Goal: Information Seeking & Learning: Learn about a topic

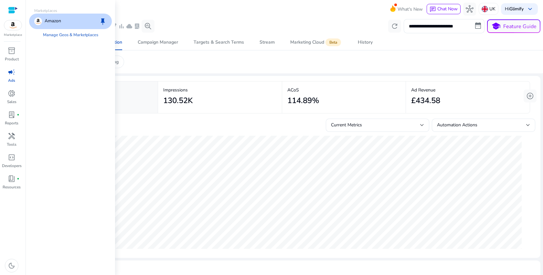
click at [16, 26] on img at bounding box center [12, 25] width 17 height 10
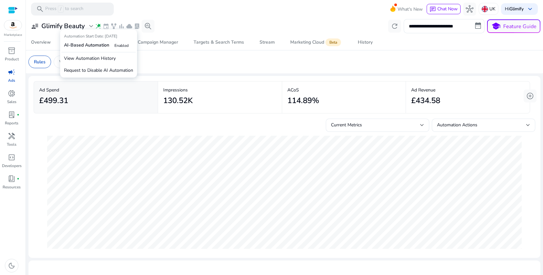
click at [97, 27] on span "wand_stars" at bounding box center [98, 26] width 6 height 6
click at [96, 61] on p "View Automation History" at bounding box center [98, 58] width 74 height 12
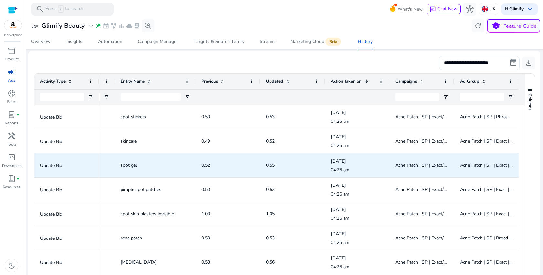
scroll to position [0, 196]
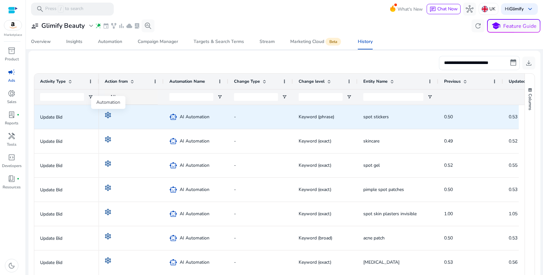
click at [108, 114] on img at bounding box center [108, 115] width 6 height 6
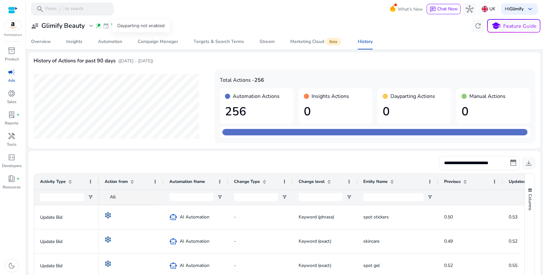
click at [107, 27] on span "event" at bounding box center [106, 26] width 6 height 6
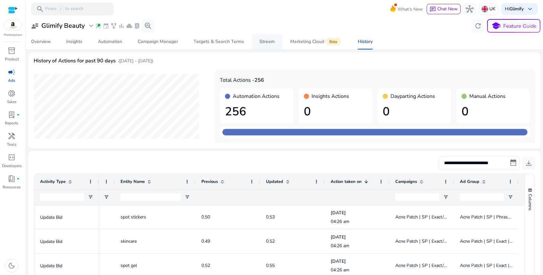
click at [262, 40] on div "Stream" at bounding box center [267, 41] width 15 height 5
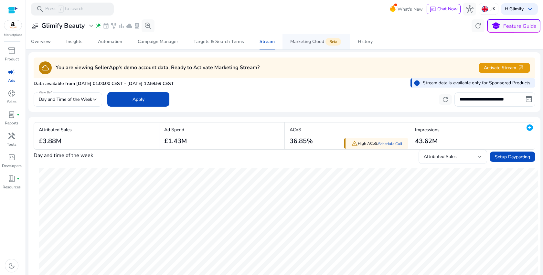
click at [307, 40] on div "Marketing Cloud Beta" at bounding box center [316, 41] width 52 height 5
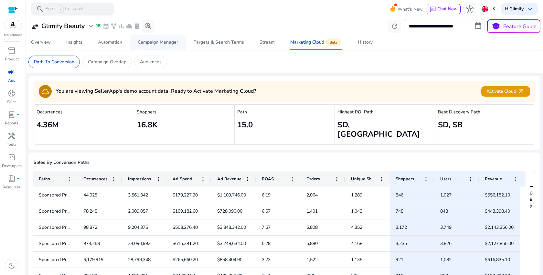
click at [160, 41] on div "Campaign Manager" at bounding box center [158, 42] width 40 height 5
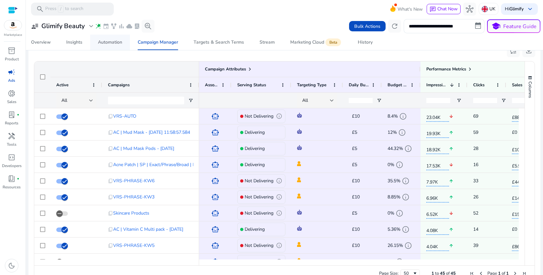
click at [116, 36] on span "Automation" at bounding box center [110, 43] width 24 height 16
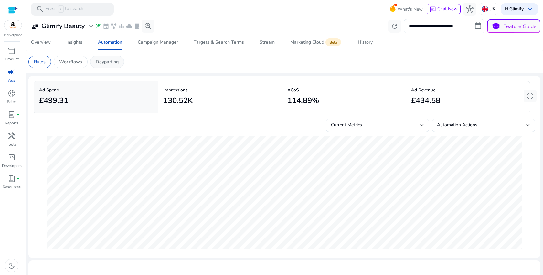
click at [115, 64] on p "Dayparting" at bounding box center [107, 62] width 23 height 7
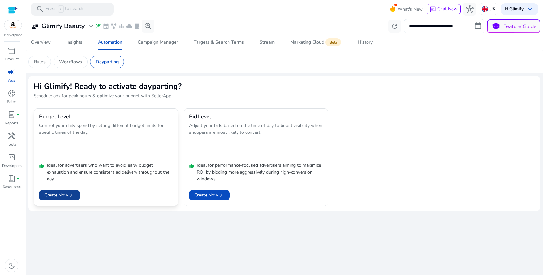
click at [74, 198] on span "chevron_right" at bounding box center [71, 195] width 6 height 6
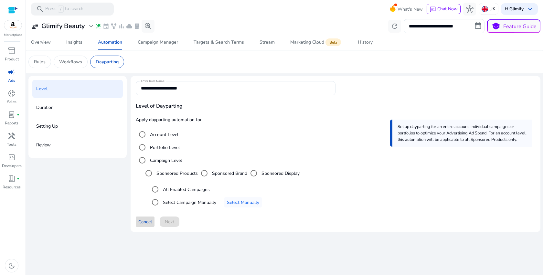
click at [144, 223] on span "Cancel" at bounding box center [145, 221] width 14 height 7
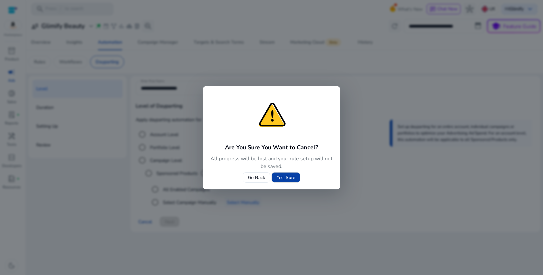
click at [284, 180] on span "Yes, Sure" at bounding box center [286, 177] width 18 height 7
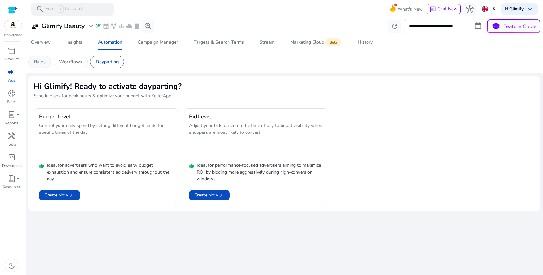
click at [42, 61] on p "Rules" at bounding box center [40, 62] width 12 height 7
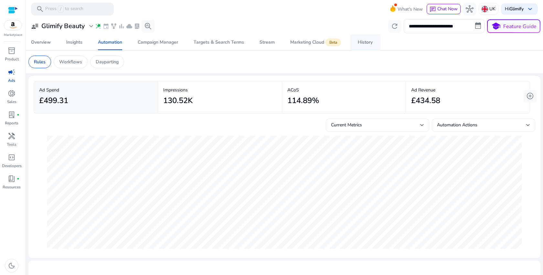
click at [365, 44] on div "History" at bounding box center [365, 42] width 15 height 5
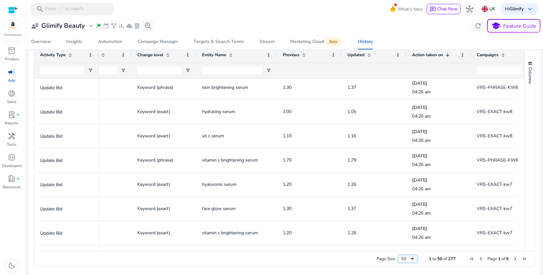
click at [406, 260] on div "50" at bounding box center [405, 259] width 9 height 6
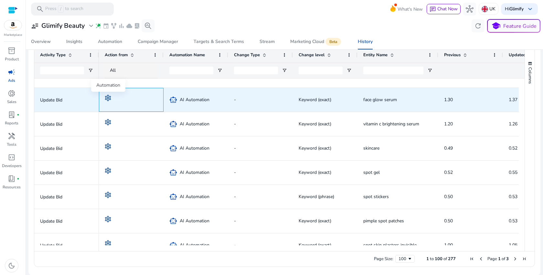
click at [107, 96] on img at bounding box center [108, 98] width 6 height 6
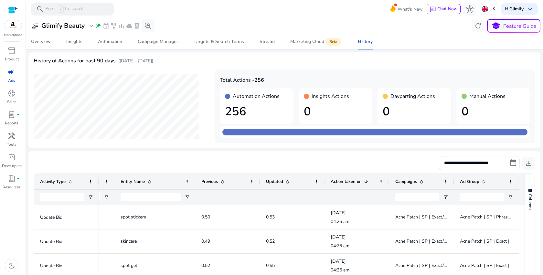
click at [331, 105] on h1 "0" at bounding box center [335, 112] width 63 height 14
click at [253, 104] on div "Automation Actions 256" at bounding box center [257, 106] width 74 height 36
click at [282, 132] on div at bounding box center [374, 132] width 305 height 6
click at [46, 40] on div "Overview" at bounding box center [41, 41] width 20 height 5
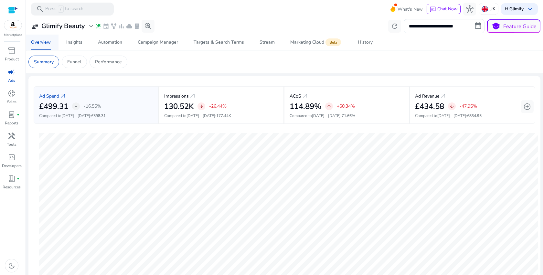
click at [48, 43] on div "Overview" at bounding box center [41, 42] width 20 height 5
click at [99, 43] on div "Automation" at bounding box center [110, 42] width 24 height 5
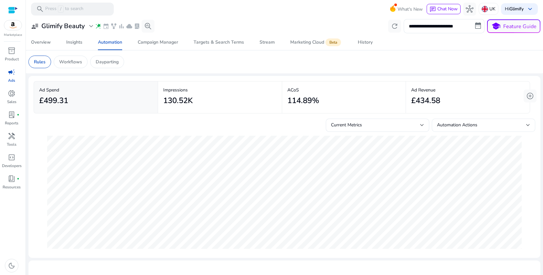
click at [499, 124] on div "Automation Actions" at bounding box center [481, 125] width 89 height 7
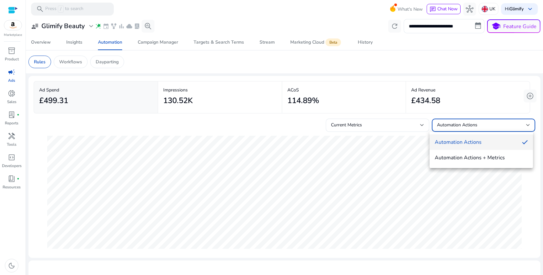
click at [499, 124] on div at bounding box center [271, 137] width 543 height 275
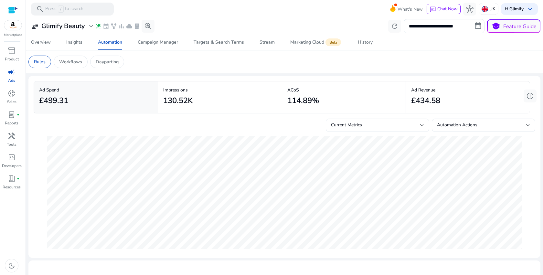
click at [368, 127] on div "Current Metrics" at bounding box center [375, 125] width 89 height 7
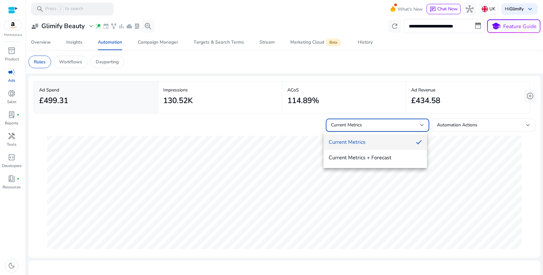
click at [368, 127] on div at bounding box center [271, 137] width 543 height 275
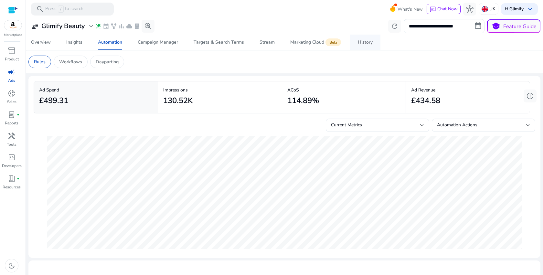
click at [362, 41] on div "History" at bounding box center [365, 42] width 15 height 5
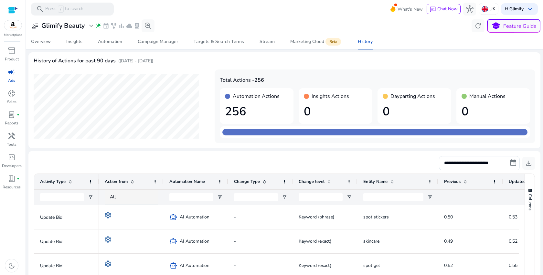
click at [222, 157] on div "**********" at bounding box center [285, 163] width 502 height 14
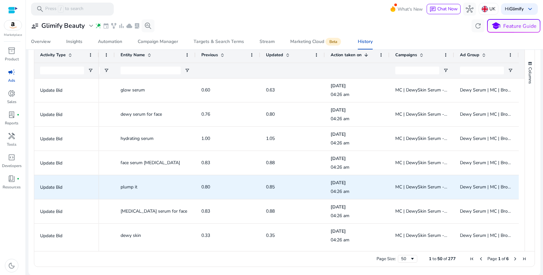
scroll to position [477, 0]
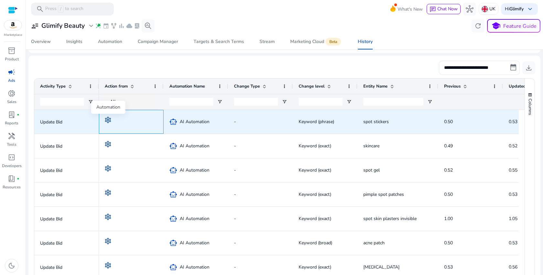
click at [107, 119] on img at bounding box center [108, 120] width 6 height 6
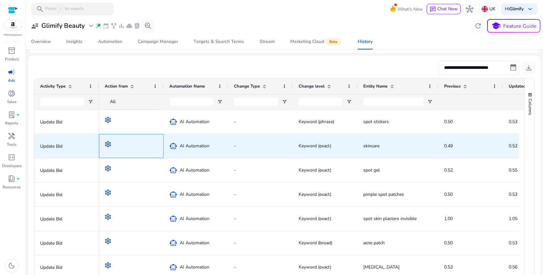
click at [107, 136] on div at bounding box center [131, 145] width 53 height 23
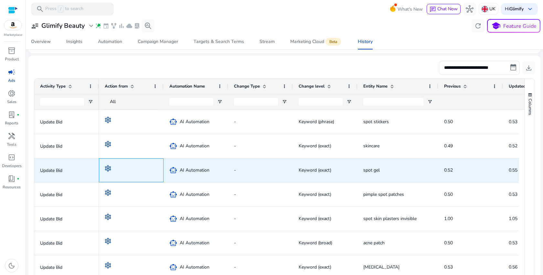
click at [113, 158] on div at bounding box center [131, 170] width 65 height 24
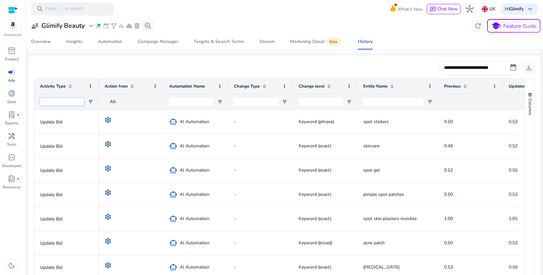
click at [63, 102] on input "Activity Type Filter Input" at bounding box center [62, 102] width 44 height 8
click at [91, 102] on span "Open Filter Menu" at bounding box center [90, 101] width 5 height 5
click at [106, 113] on div "Contains" at bounding box center [113, 114] width 39 height 5
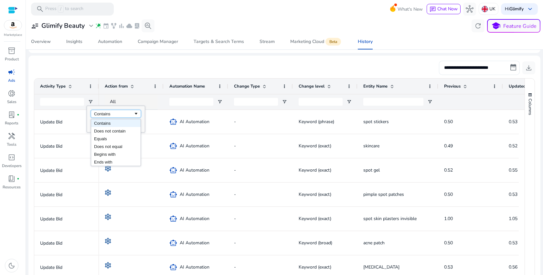
click at [106, 113] on div "Contains" at bounding box center [113, 114] width 39 height 5
click at [105, 123] on input "Filter Value" at bounding box center [116, 125] width 50 height 8
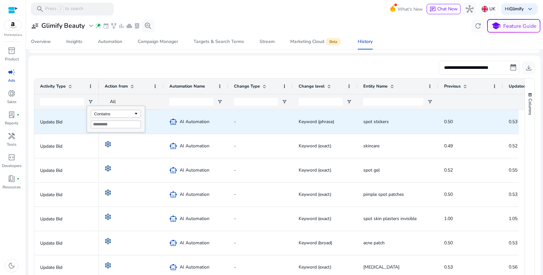
click at [66, 141] on p "Update Bid" at bounding box center [66, 146] width 53 height 13
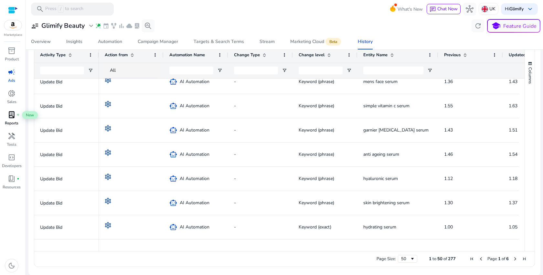
click at [11, 113] on span "lab_profile" at bounding box center [12, 115] width 8 height 8
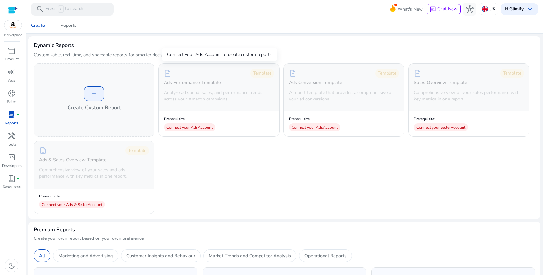
click at [201, 111] on div "description Template Ads Performance Template Analyze ad spend, sales, and perf…" at bounding box center [219, 100] width 120 height 73
click at [195, 124] on div "Connect your Ads Account" at bounding box center [189, 127] width 51 height 8
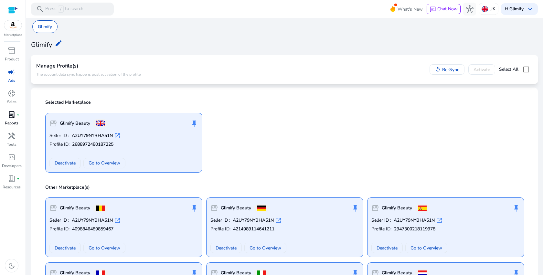
click at [8, 120] on p "Reports" at bounding box center [12, 123] width 14 height 6
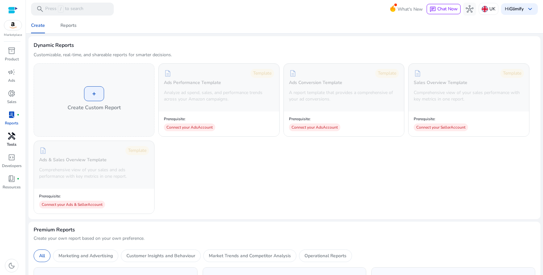
click at [12, 143] on p "Tools" at bounding box center [12, 145] width 10 height 6
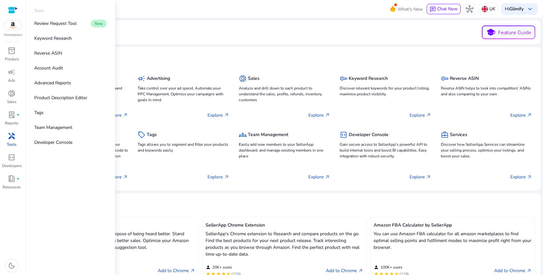
click at [12, 143] on p "Tools" at bounding box center [12, 145] width 10 height 6
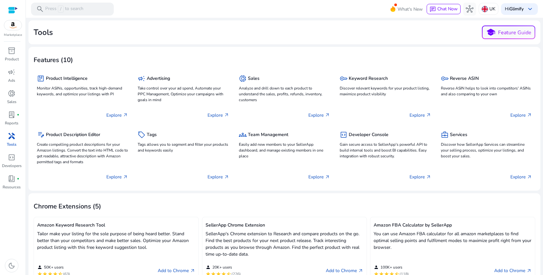
click at [287, 194] on mat-card "Chrome Extensions (5) Amazon Keyword Research Tool Tailor make your listing for…" at bounding box center [284, 269] width 512 height 152
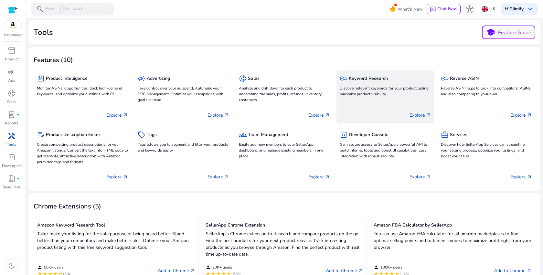
click at [368, 91] on p "Discover relevant keywords for your product listing, maximize product visibility" at bounding box center [385, 91] width 91 height 12
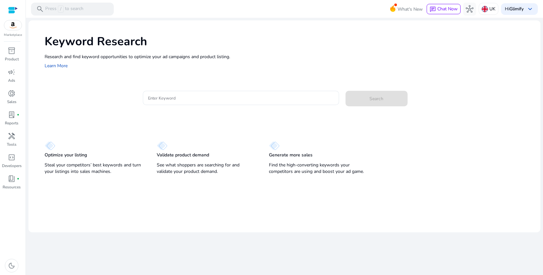
click at [164, 59] on p "Research and find keyword opportunities to optimize your ad campaigns and produ…" at bounding box center [289, 56] width 489 height 7
click at [63, 66] on link "Learn More" at bounding box center [56, 66] width 23 height 6
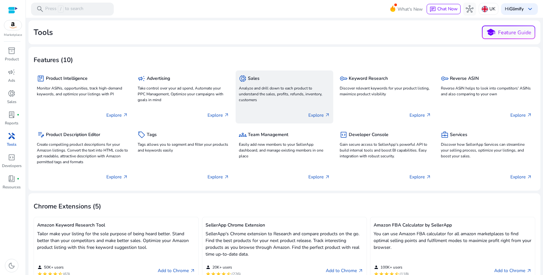
click at [274, 103] on div "donut_small Sales Analyze and drill down to each product to understand the sale…" at bounding box center [284, 89] width 91 height 30
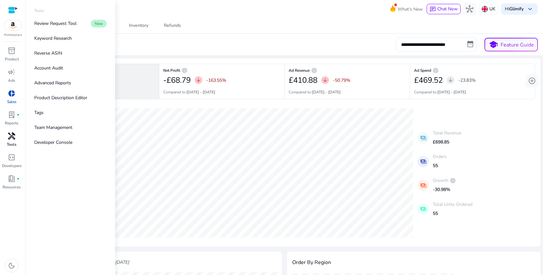
click at [8, 141] on div "handyman" at bounding box center [12, 136] width 18 height 10
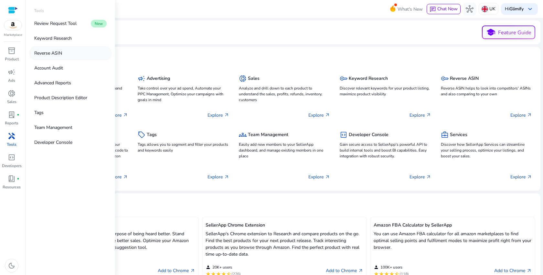
click at [76, 52] on link "Reverse ASIN" at bounding box center [70, 53] width 83 height 15
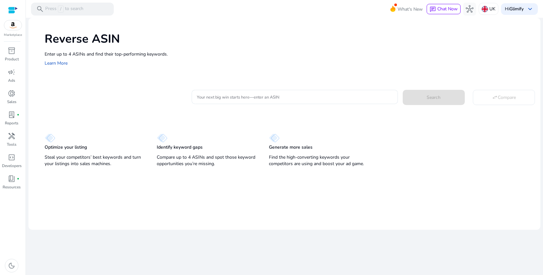
click at [129, 52] on p "Enter up to 4 ASINs and find their top-performing keywords." at bounding box center [289, 54] width 489 height 7
click at [141, 92] on div "Your next big win starts here—enter an ASIN Search swap_horiz Compare" at bounding box center [290, 96] width 491 height 16
click at [14, 28] on img at bounding box center [12, 25] width 17 height 10
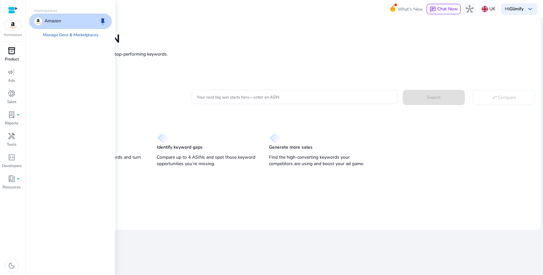
click at [12, 50] on span "inventory_2" at bounding box center [12, 51] width 8 height 8
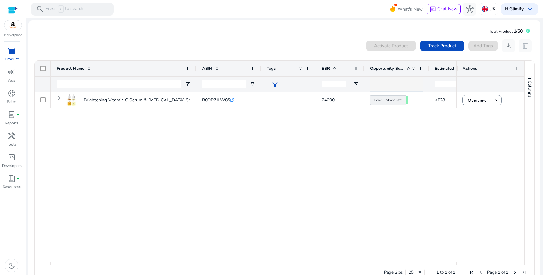
click at [300, 155] on div "Brightening Vitamin C Serum & Retinol Set – Hydrating Skincare... B0DR7JLW85 .s…" at bounding box center [254, 177] width 406 height 170
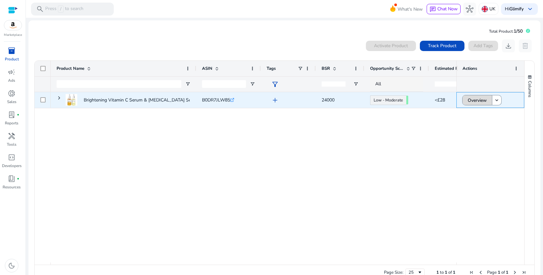
click at [472, 98] on span "Overview" at bounding box center [477, 100] width 19 height 13
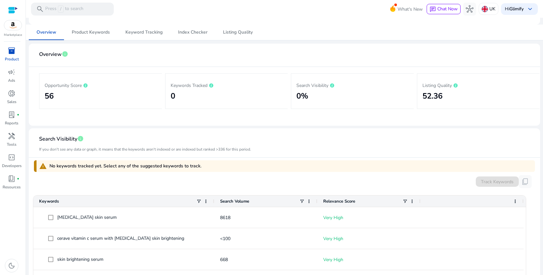
scroll to position [64, 0]
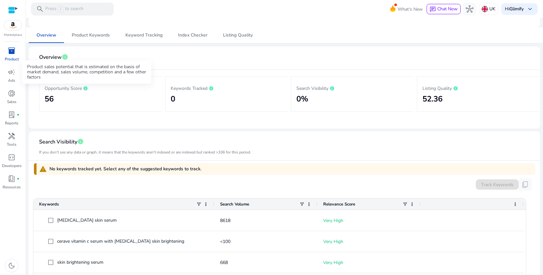
click at [87, 90] on icon at bounding box center [85, 88] width 4 height 4
click at [217, 95] on h2 "0" at bounding box center [227, 98] width 112 height 9
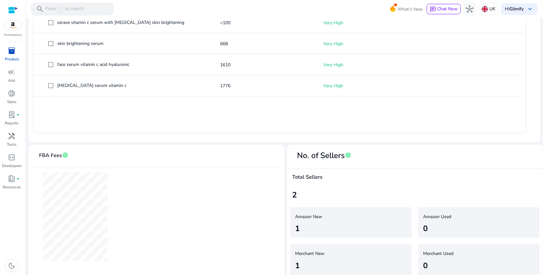
scroll to position [287, 0]
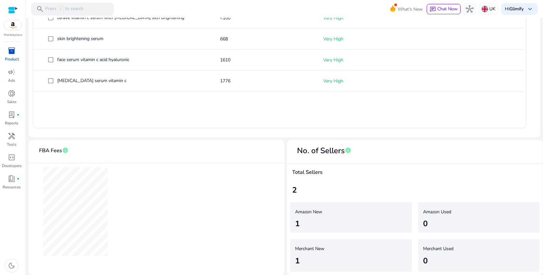
click at [355, 264] on div "1" at bounding box center [347, 261] width 104 height 12
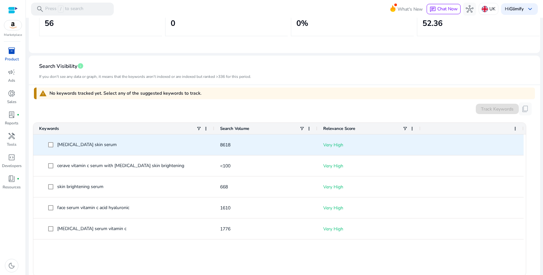
scroll to position [0, 0]
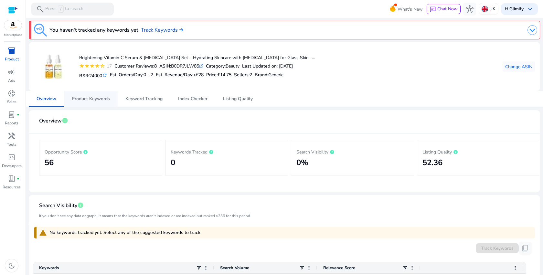
click at [103, 101] on span "Product Keywords" at bounding box center [91, 99] width 38 height 5
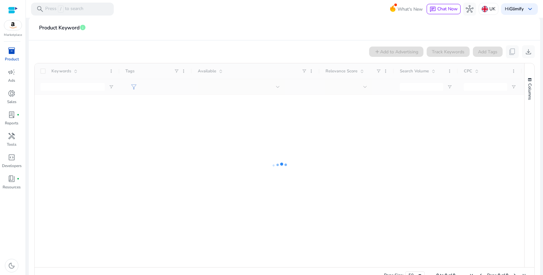
scroll to position [92, 0]
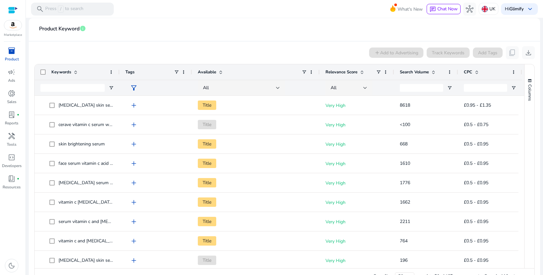
click at [413, 73] on span "Search Volume" at bounding box center [414, 72] width 29 height 6
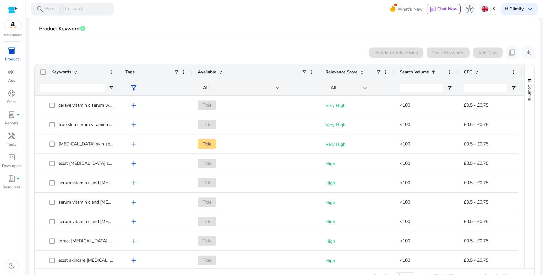
click at [413, 73] on span "Search Volume" at bounding box center [414, 72] width 29 height 6
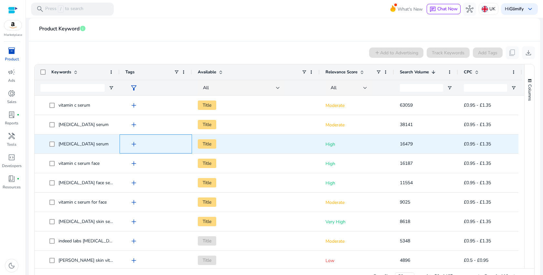
click at [135, 143] on span "add" at bounding box center [134, 144] width 8 height 8
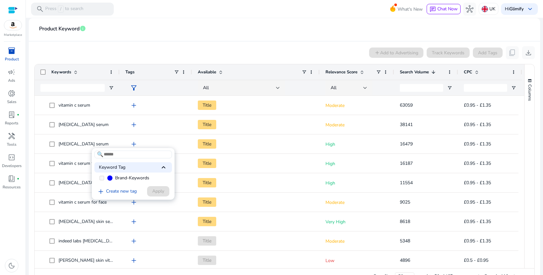
click at [166, 132] on div at bounding box center [271, 137] width 543 height 275
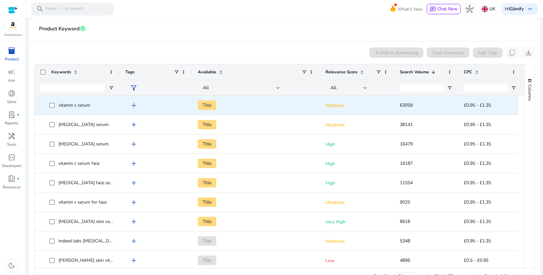
click at [336, 107] on p "Moderate" at bounding box center [356, 105] width 63 height 13
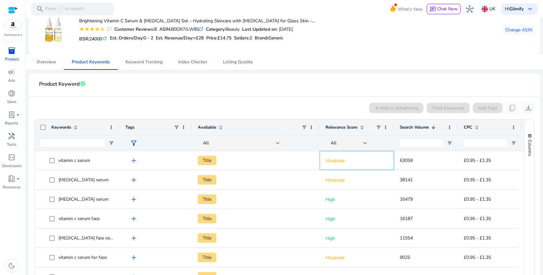
scroll to position [0, 0]
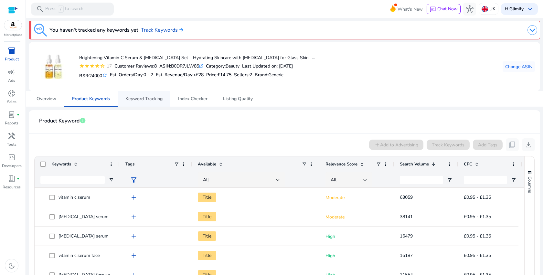
click at [148, 102] on span "Keyword Tracking" at bounding box center [143, 99] width 37 height 16
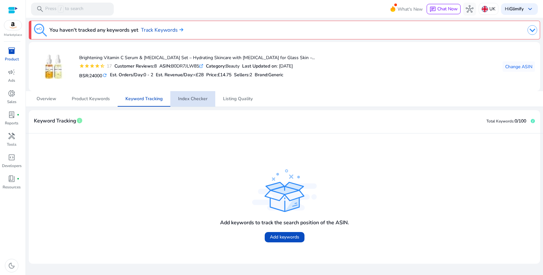
click at [192, 99] on span "Index Checker" at bounding box center [192, 99] width 29 height 5
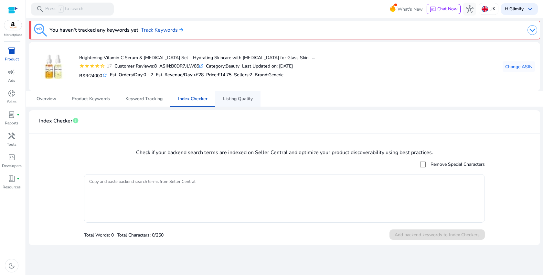
click at [238, 100] on span "Listing Quality" at bounding box center [238, 99] width 30 height 5
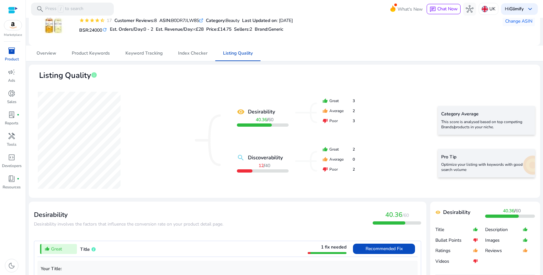
scroll to position [48, 0]
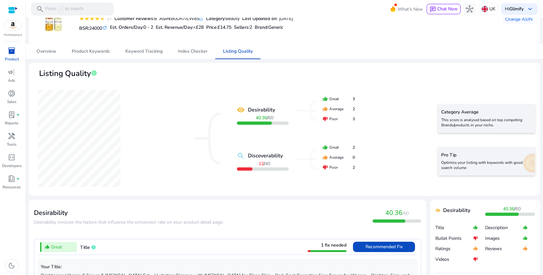
click at [456, 122] on p "This score is analysed based on top competing Brands/products in your niche." at bounding box center [486, 122] width 91 height 10
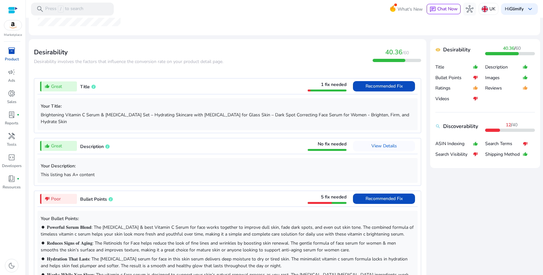
scroll to position [206, 0]
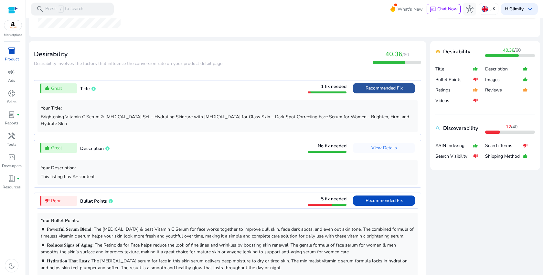
click at [397, 90] on span "Recommended Fix" at bounding box center [384, 88] width 37 height 6
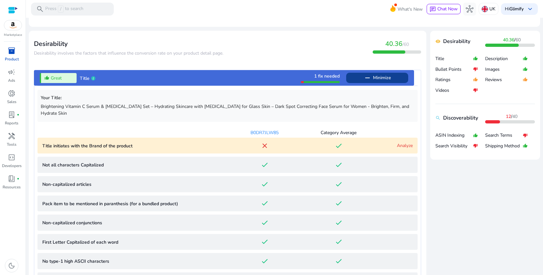
scroll to position [162, 0]
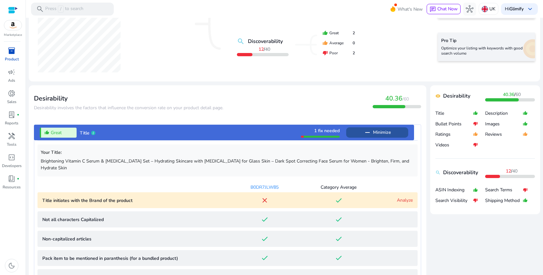
click at [375, 132] on span "Minimize" at bounding box center [382, 132] width 18 height 10
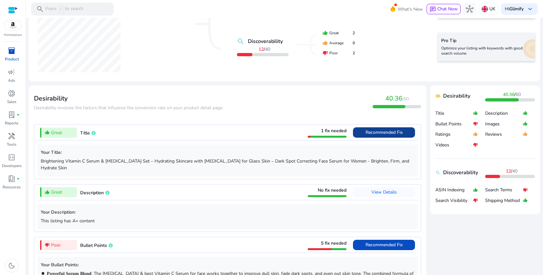
click at [375, 133] on span "Recommended Fix" at bounding box center [384, 132] width 37 height 6
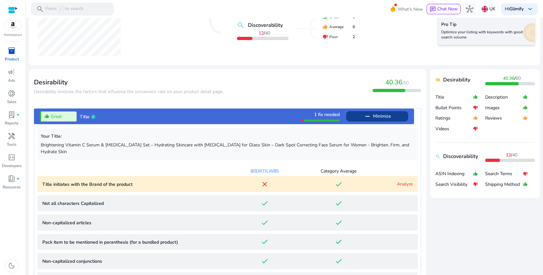
click at [375, 133] on div "thumb_up_alt Great Title 1 fix needed remove Minimize Your Title: Brightening V…" at bounding box center [227, 267] width 387 height 318
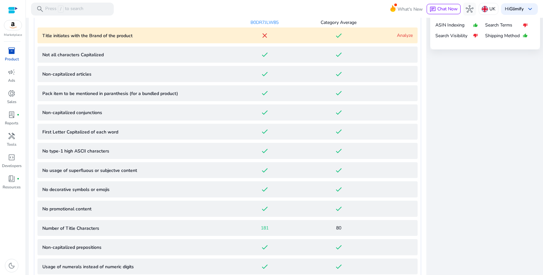
scroll to position [0, 0]
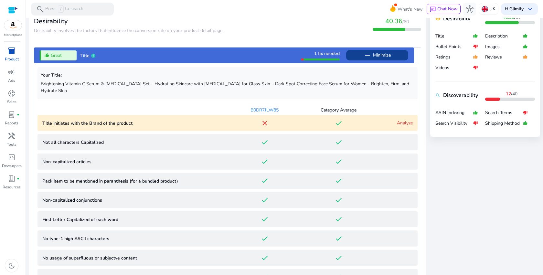
click at [403, 120] on link "Analyze" at bounding box center [405, 123] width 16 height 6
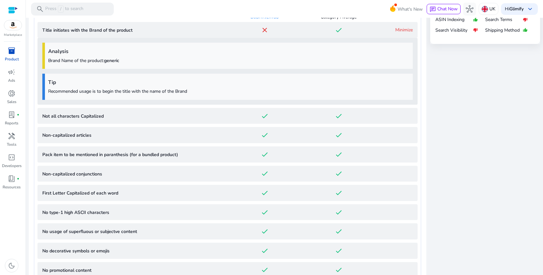
scroll to position [290, 0]
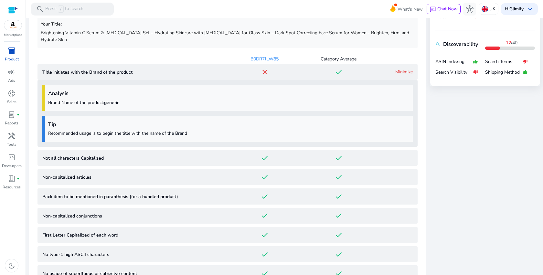
click at [238, 154] on div "done" at bounding box center [265, 158] width 74 height 8
click at [262, 154] on mat-icon "done" at bounding box center [265, 158] width 8 height 8
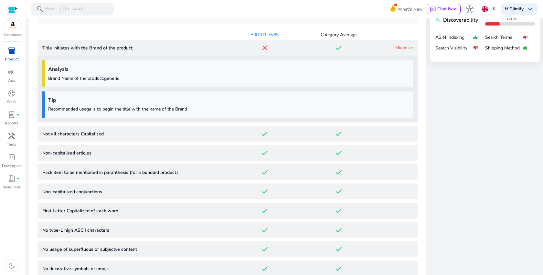
scroll to position [450, 0]
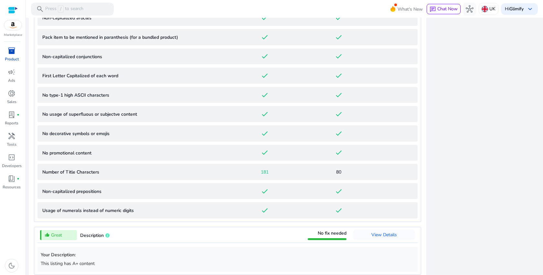
click at [261, 169] on span "181" at bounding box center [265, 172] width 8 height 7
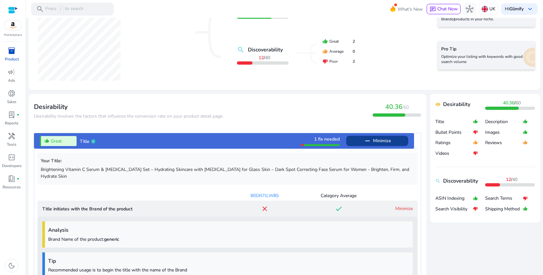
scroll to position [65, 0]
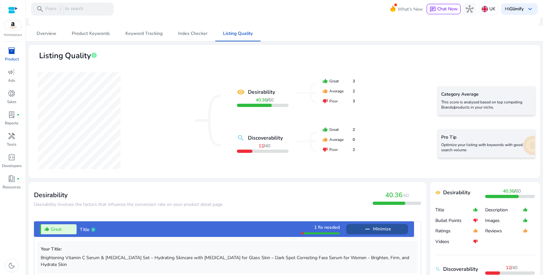
click at [389, 229] on span at bounding box center [377, 229] width 62 height 16
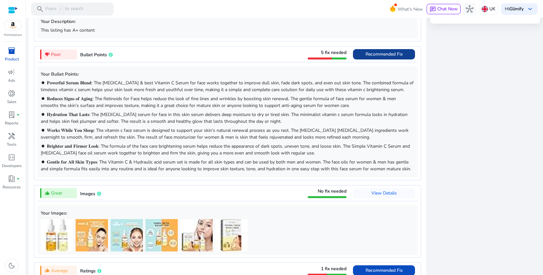
scroll to position [471, 0]
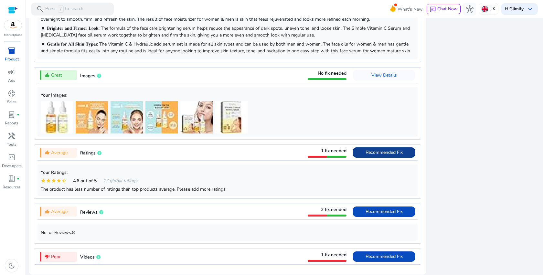
click at [373, 151] on span "Recommended Fix" at bounding box center [384, 152] width 37 height 6
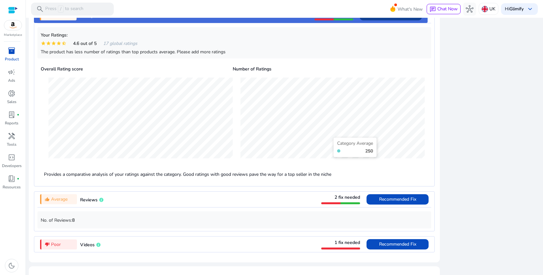
scroll to position [563, 0]
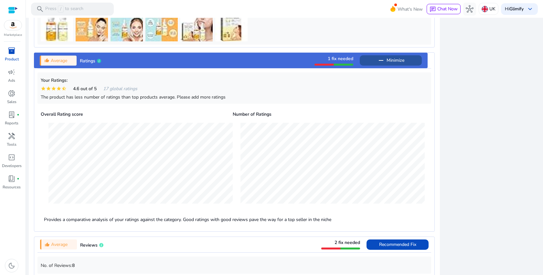
click at [399, 57] on span "Minimize" at bounding box center [396, 60] width 18 height 10
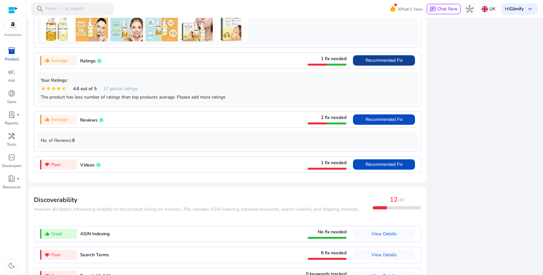
scroll to position [604, 0]
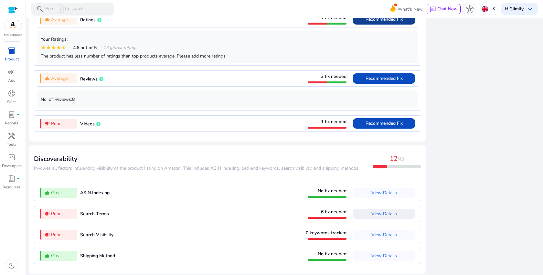
click at [367, 211] on span at bounding box center [384, 214] width 62 height 16
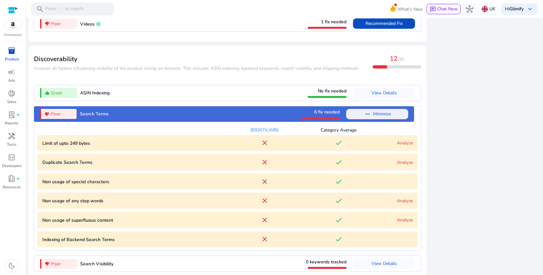
scroll to position [732, 0]
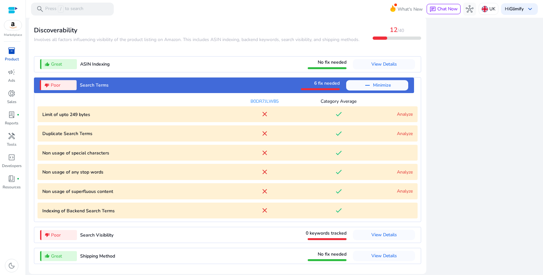
click at [398, 113] on link "Analyze" at bounding box center [405, 114] width 16 height 6
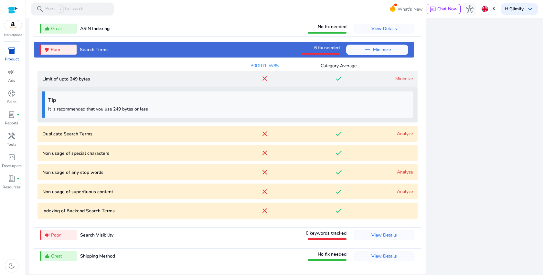
scroll to position [768, 0]
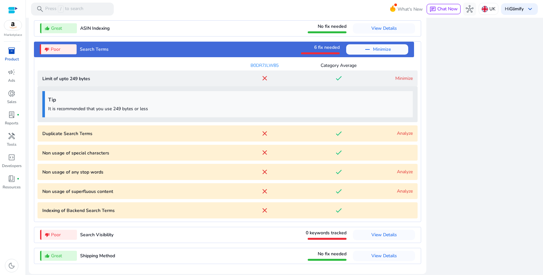
click at [401, 132] on link "Analyze" at bounding box center [405, 133] width 16 height 6
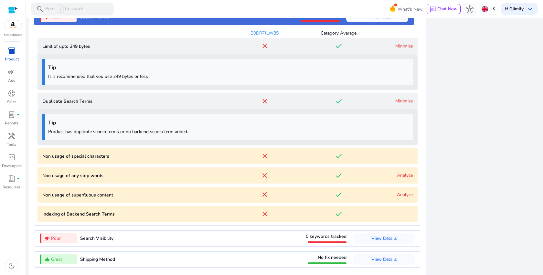
scroll to position [804, 0]
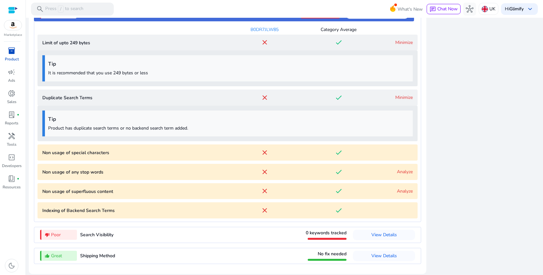
click at [401, 169] on link "Analyze" at bounding box center [405, 172] width 16 height 6
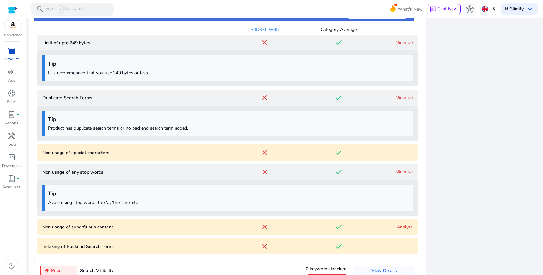
scroll to position [840, 0]
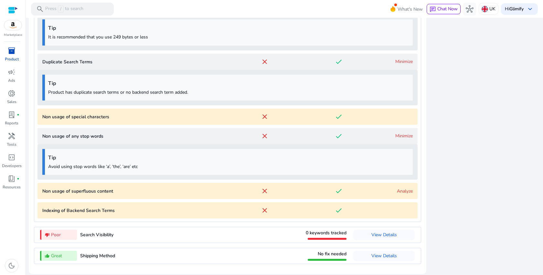
click at [406, 191] on link "Analyze" at bounding box center [405, 191] width 16 height 6
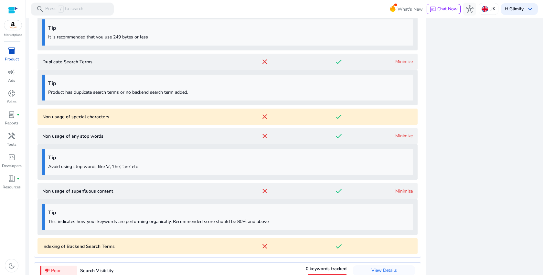
scroll to position [876, 0]
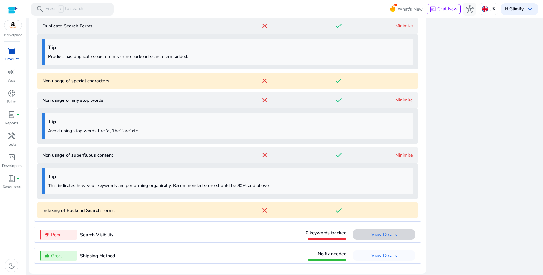
click at [380, 231] on span "View Details" at bounding box center [384, 234] width 26 height 6
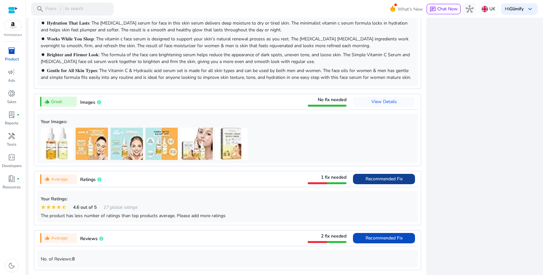
scroll to position [356, 0]
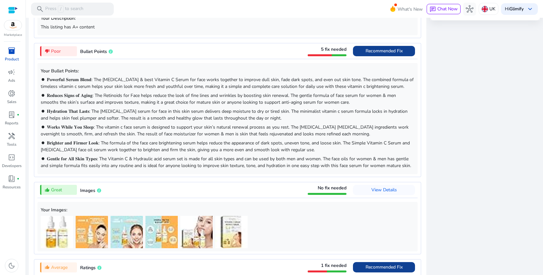
click at [376, 51] on span at bounding box center [384, 51] width 62 height 16
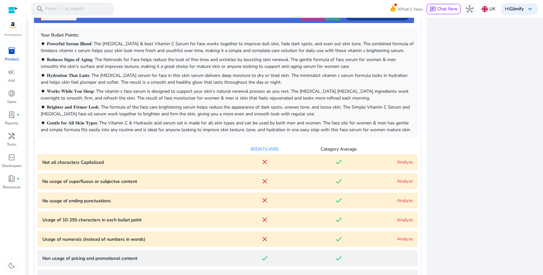
scroll to position [392, 0]
click at [272, 146] on div "B0DR7JLW85" at bounding box center [265, 149] width 74 height 7
click at [336, 158] on mat-icon "done" at bounding box center [339, 162] width 8 height 8
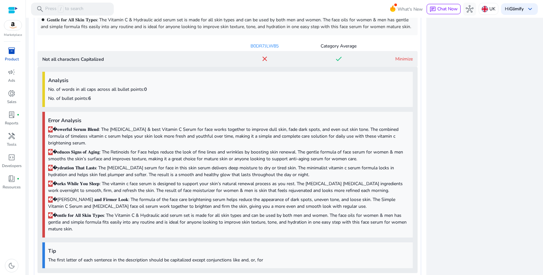
scroll to position [497, 0]
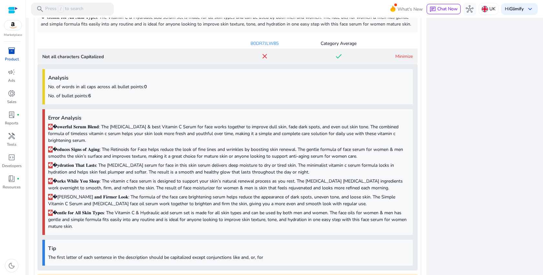
click at [401, 53] on link "Minimize" at bounding box center [403, 56] width 17 height 6
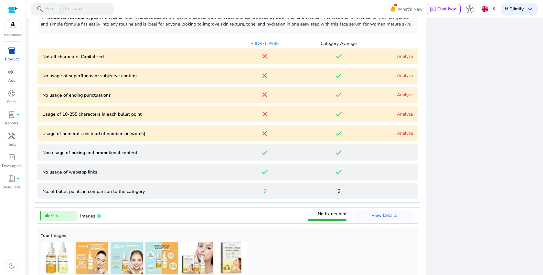
click at [338, 72] on mat-icon "done" at bounding box center [339, 76] width 8 height 8
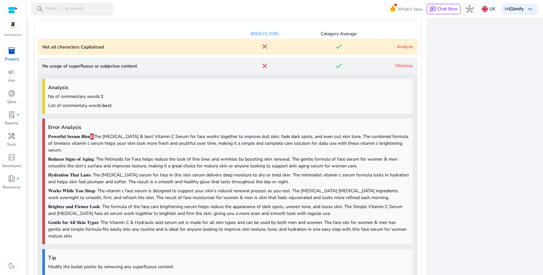
scroll to position [506, 0]
click at [337, 63] on mat-icon "done" at bounding box center [339, 67] width 8 height 8
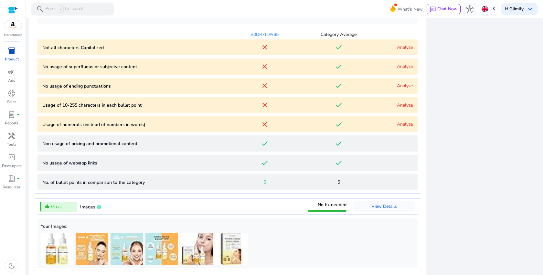
click at [338, 82] on mat-icon "done" at bounding box center [339, 86] width 8 height 8
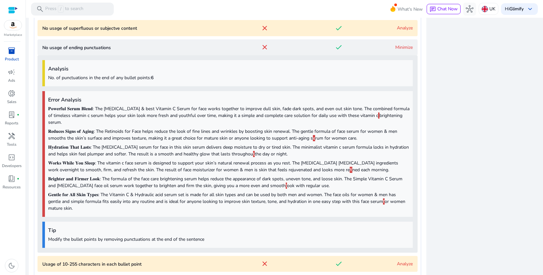
scroll to position [544, 0]
click at [401, 45] on link "Minimize" at bounding box center [403, 48] width 17 height 6
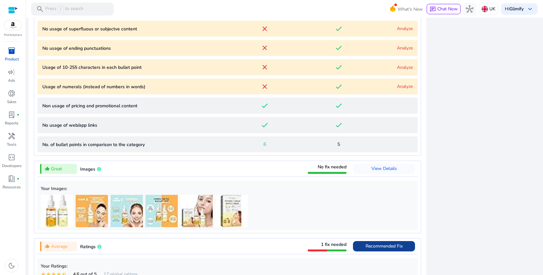
click at [335, 83] on mat-icon "done" at bounding box center [339, 87] width 8 height 8
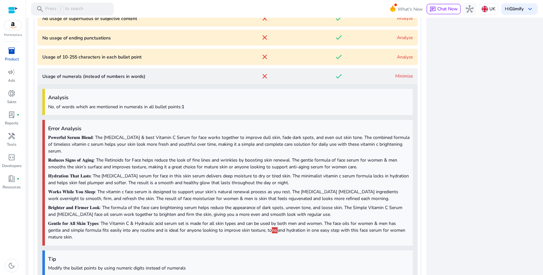
scroll to position [549, 0]
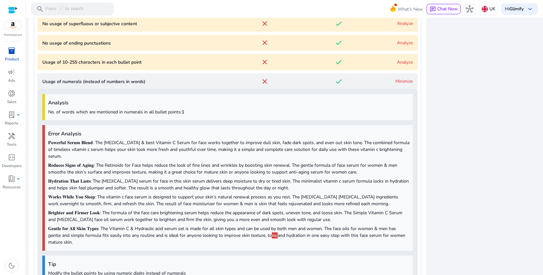
click at [400, 78] on words\) "Usage of numerals (instead of numbers in words) close done Minimize" at bounding box center [227, 81] width 380 height 16
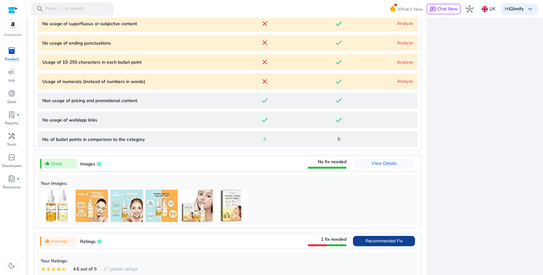
click at [403, 78] on link "Analyze" at bounding box center [405, 81] width 16 height 6
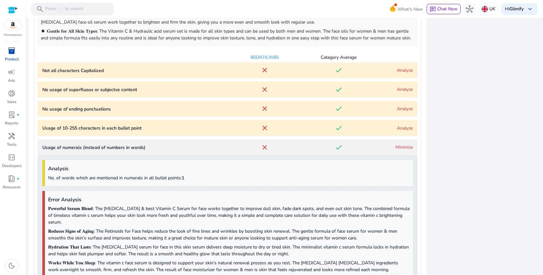
scroll to position [450, 0]
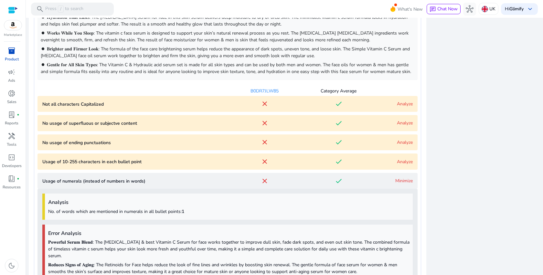
click at [395, 178] on link "Minimize" at bounding box center [403, 181] width 17 height 6
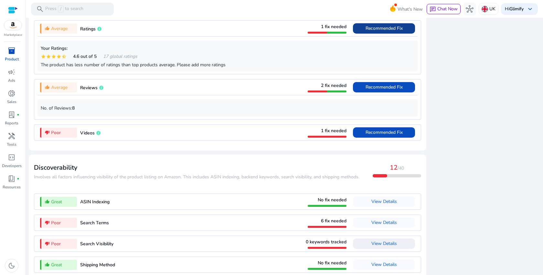
scroll to position [729, 0]
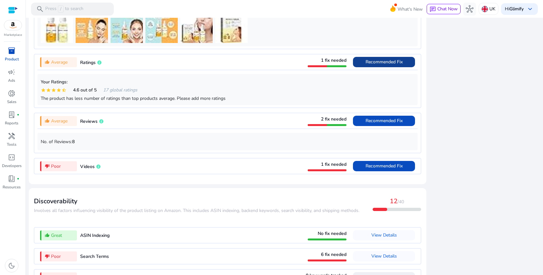
click at [379, 64] on span "Recommended Fix" at bounding box center [384, 62] width 37 height 10
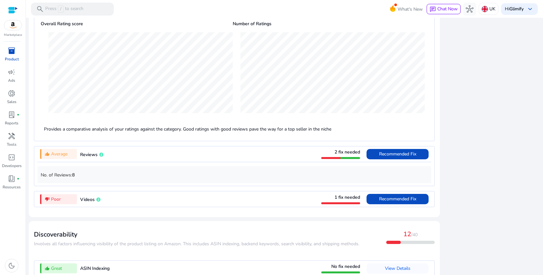
scroll to position [662, 0]
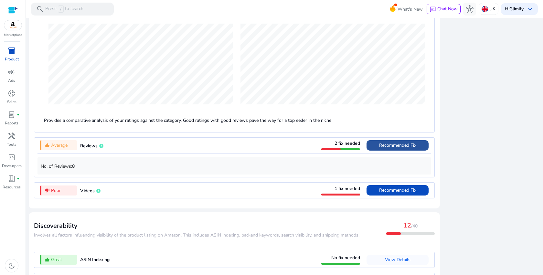
click at [400, 142] on span "Recommended Fix" at bounding box center [397, 145] width 37 height 6
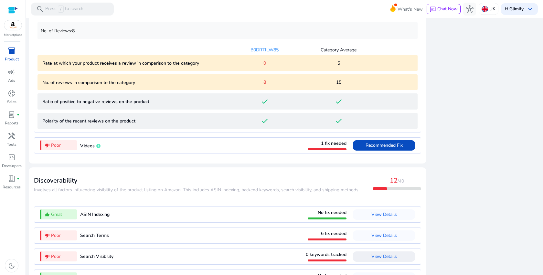
scroll to position [694, 0]
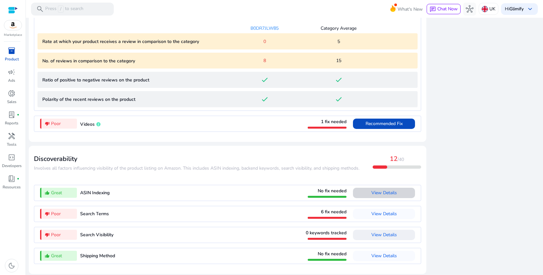
click at [383, 195] on span "View Details" at bounding box center [384, 193] width 26 height 10
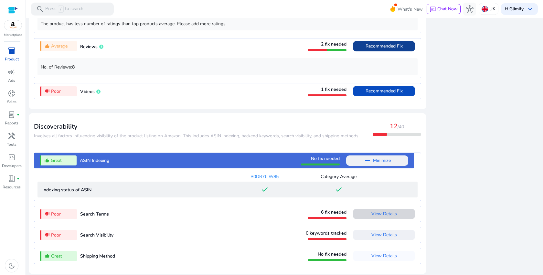
click at [389, 213] on span "View Details" at bounding box center [384, 214] width 26 height 6
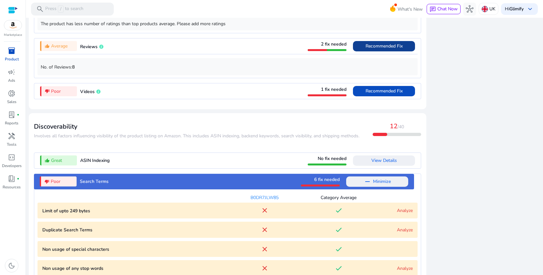
scroll to position [732, 0]
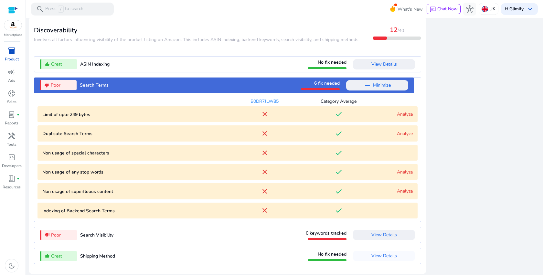
click at [338, 111] on mat-icon "done" at bounding box center [339, 114] width 8 height 8
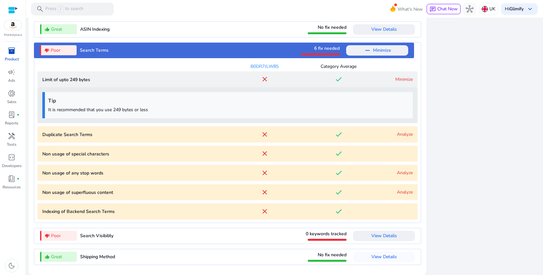
scroll to position [768, 0]
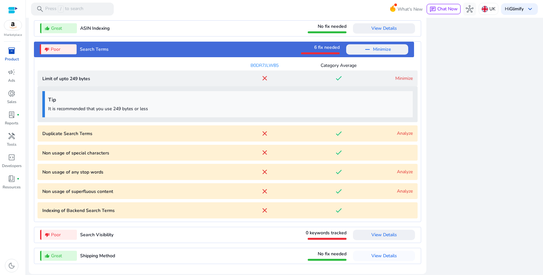
click at [338, 78] on mat-icon "done" at bounding box center [339, 78] width 8 height 8
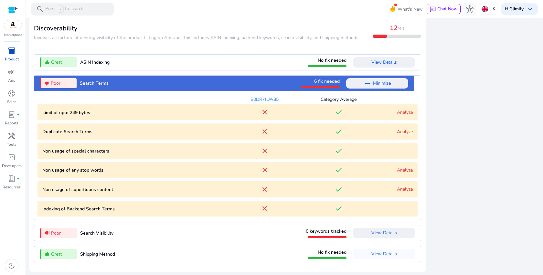
scroll to position [732, 0]
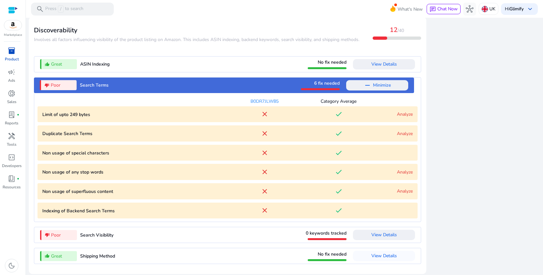
click at [336, 132] on mat-icon "done" at bounding box center [339, 134] width 8 height 8
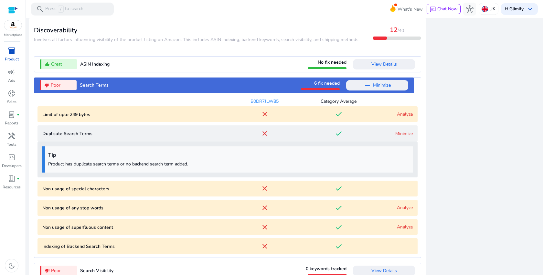
scroll to position [768, 0]
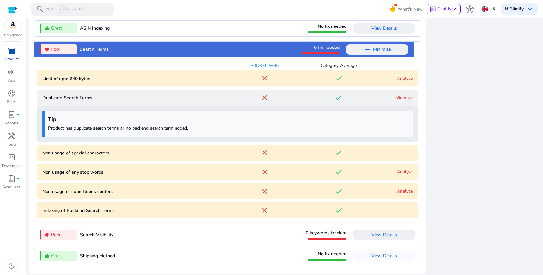
click at [338, 151] on mat-icon "done" at bounding box center [339, 153] width 8 height 8
click at [336, 152] on mat-icon "done" at bounding box center [339, 153] width 8 height 8
click at [396, 98] on link "Minimize" at bounding box center [403, 98] width 17 height 6
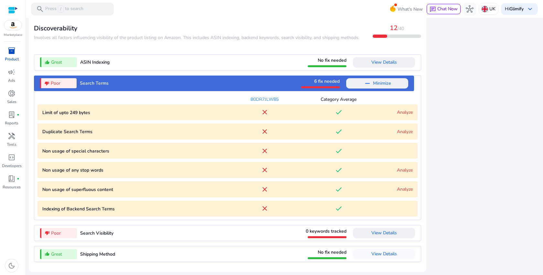
scroll to position [732, 0]
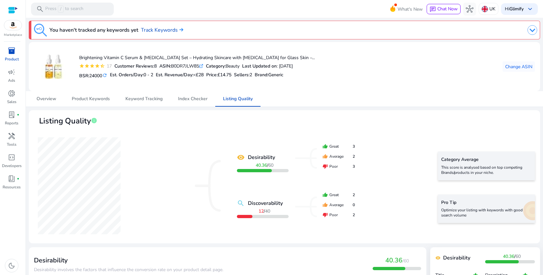
scroll to position [768, 0]
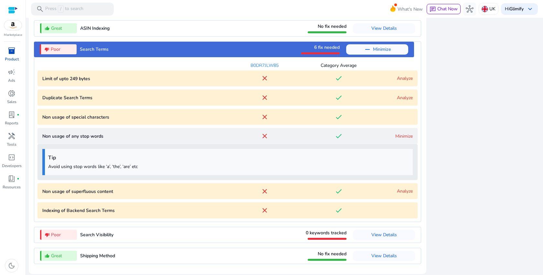
click at [115, 164] on p "Avoid using stop words like ‘a’, ‘the’, ‘are’ etc" at bounding box center [228, 166] width 361 height 7
click at [133, 166] on p "Avoid using stop words like ‘a’, ‘the’, ‘are’ etc" at bounding box center [228, 166] width 361 height 7
click at [128, 166] on p "Avoid using stop words like ‘a’, ‘the’, ‘are’ etc" at bounding box center [228, 166] width 361 height 7
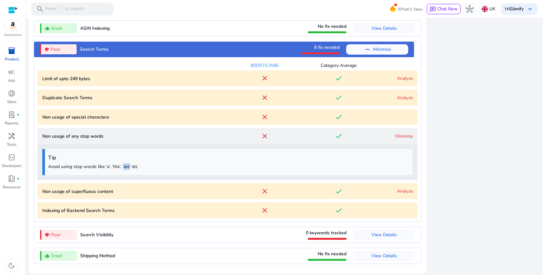
click at [128, 166] on p "Avoid using stop words like ‘a’, ‘the’, ‘are’ etc" at bounding box center [228, 166] width 361 height 7
click at [115, 166] on p "Avoid using stop words like ‘a’, ‘the’, ‘are’ etc" at bounding box center [228, 166] width 361 height 7
click at [108, 166] on p "Avoid using stop words like ‘a’, ‘the’, ‘are’ etc" at bounding box center [228, 166] width 361 height 7
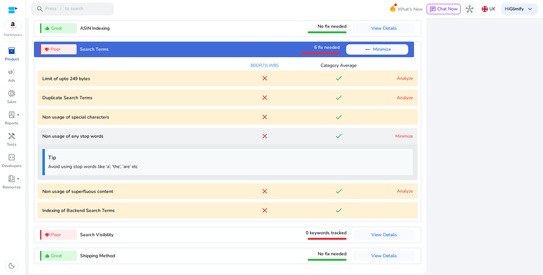
click at [127, 166] on p "Avoid using stop words like ‘a’, ‘the’, ‘are’ etc" at bounding box center [228, 166] width 361 height 7
click at [409, 133] on link "Minimize" at bounding box center [403, 136] width 17 height 6
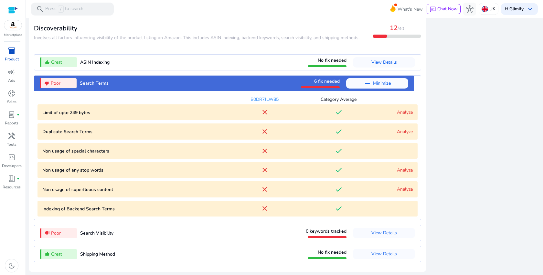
scroll to position [732, 0]
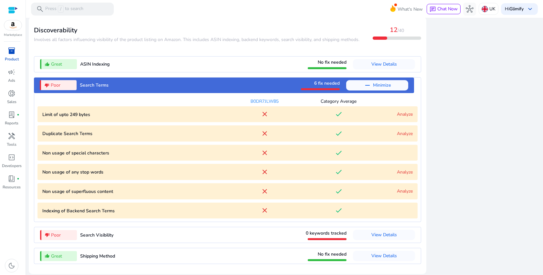
click at [338, 208] on mat-icon "done" at bounding box center [339, 211] width 8 height 8
click at [401, 188] on link "Analyze" at bounding box center [405, 191] width 16 height 6
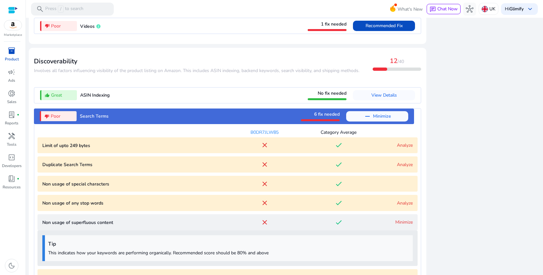
scroll to position [666, 0]
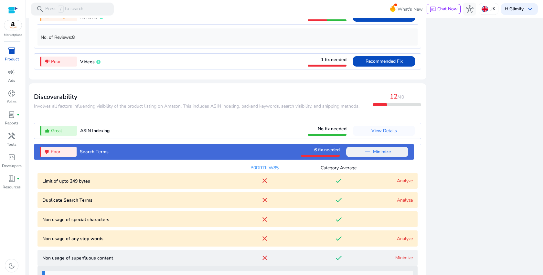
click at [385, 147] on span "Minimize" at bounding box center [382, 152] width 18 height 10
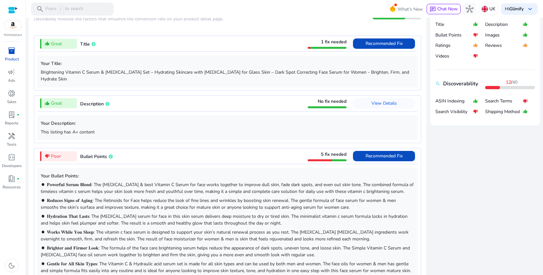
scroll to position [0, 0]
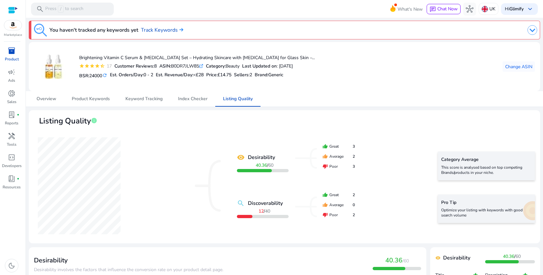
click at [529, 210] on div "Pro Tip Optimize your listing with keywords with good search volume" at bounding box center [486, 209] width 97 height 28
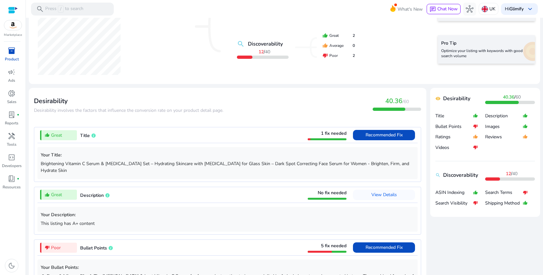
click at [523, 116] on mat-icon "thumb_up_alt" at bounding box center [525, 116] width 5 height 11
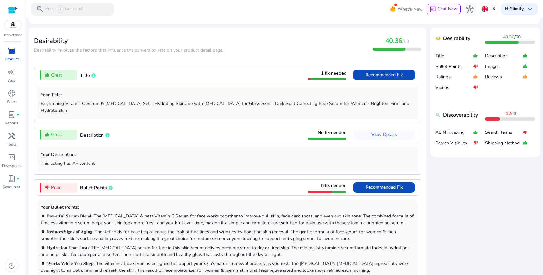
scroll to position [0, 0]
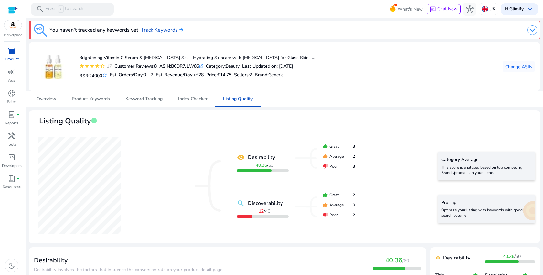
click at [411, 38] on div "You haven't tracked any keywords yet Track Keywords" at bounding box center [284, 30] width 511 height 19
click at [413, 30] on div at bounding box center [368, 30] width 338 height 13
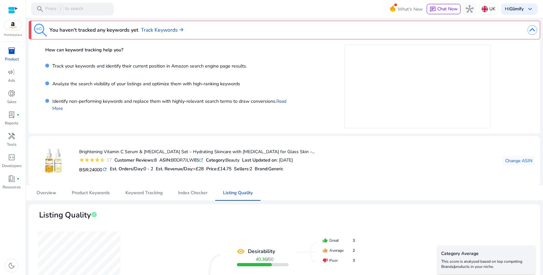
click at [106, 169] on mat-icon "refresh" at bounding box center [104, 169] width 5 height 6
click at [203, 162] on icon at bounding box center [200, 160] width 3 height 3
click at [14, 47] on span "inventory_2" at bounding box center [12, 51] width 8 height 8
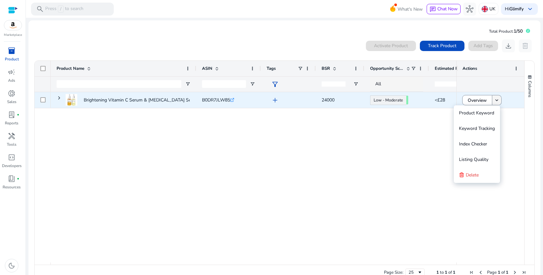
click at [496, 101] on mat-icon "keyboard_arrow_down" at bounding box center [497, 100] width 6 height 6
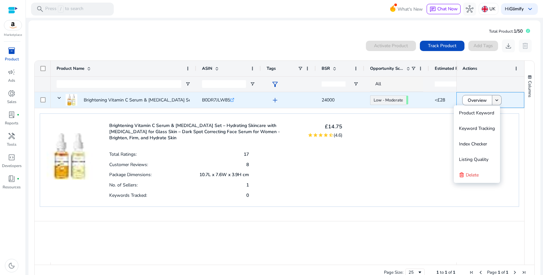
click at [496, 101] on mat-icon "keyboard_arrow_down" at bounding box center [497, 100] width 6 height 6
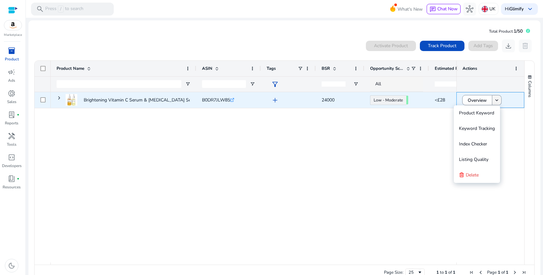
click at [495, 101] on mat-icon "keyboard_arrow_down" at bounding box center [497, 100] width 6 height 6
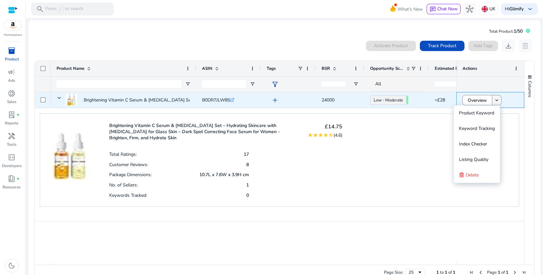
click at [495, 101] on mat-icon "keyboard_arrow_down" at bounding box center [497, 100] width 6 height 6
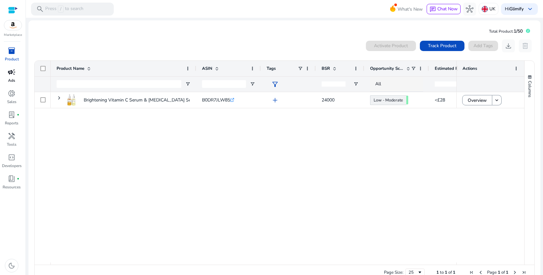
click at [8, 80] on p "Ads" at bounding box center [11, 81] width 7 height 6
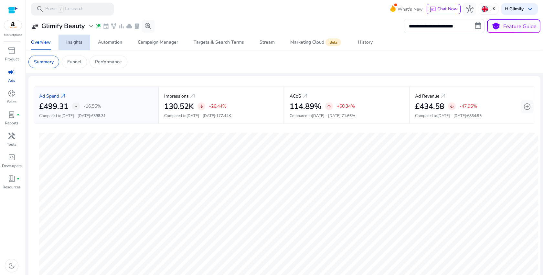
click at [74, 44] on div "Insights" at bounding box center [74, 42] width 16 height 5
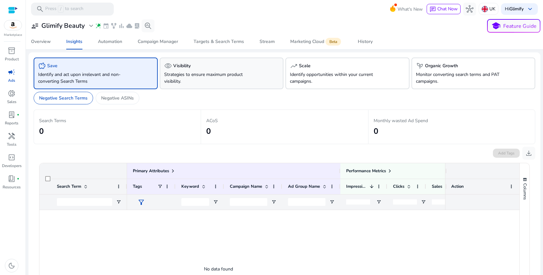
click at [204, 80] on p "Strategies to ensure maximum product visibility." at bounding box center [212, 78] width 96 height 14
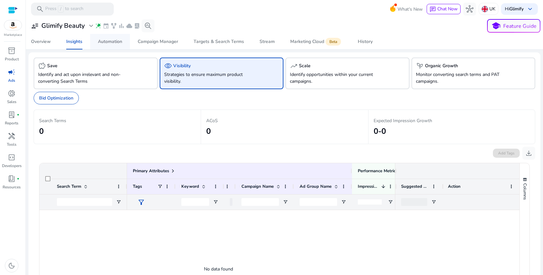
click at [110, 40] on div "Automation" at bounding box center [110, 41] width 24 height 5
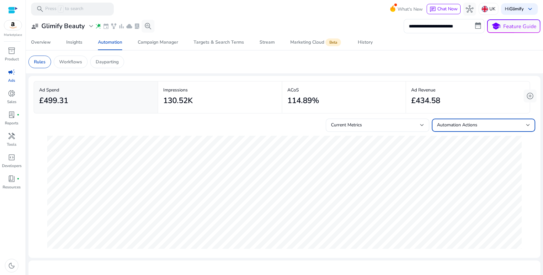
click at [508, 122] on div "Automation Actions" at bounding box center [481, 125] width 89 height 7
click at [485, 127] on div at bounding box center [271, 137] width 543 height 275
click at [156, 44] on div "Campaign Manager" at bounding box center [158, 42] width 40 height 5
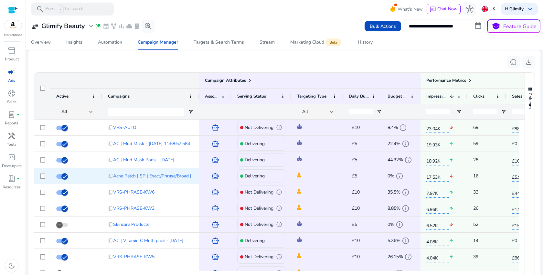
scroll to position [409, 0]
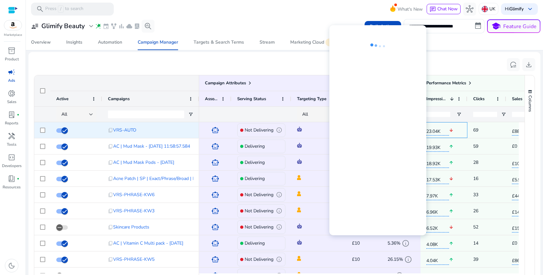
click at [436, 132] on span "23.04K" at bounding box center [437, 130] width 23 height 11
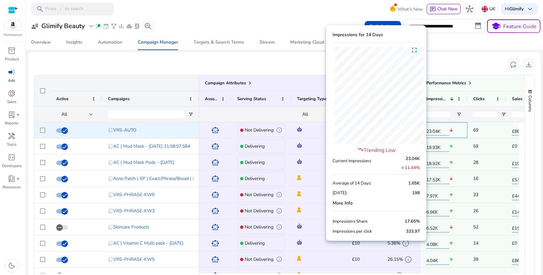
click at [436, 132] on span "23.04K" at bounding box center [437, 130] width 23 height 11
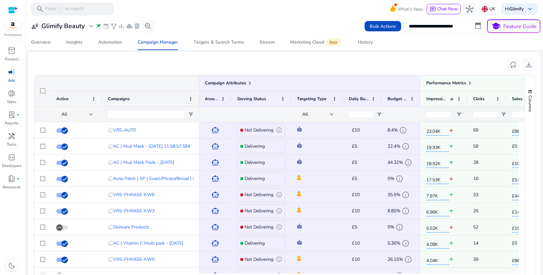
click at [471, 74] on ag-grid-angular "Press SPACE to select this row. Drag here to set row groups Drag here to set co…" at bounding box center [284, 185] width 511 height 227
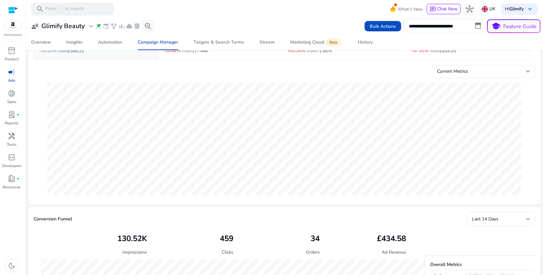
scroll to position [0, 0]
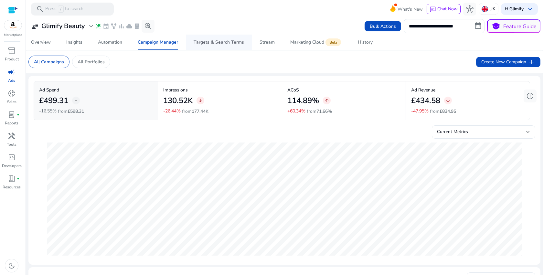
click at [198, 43] on div "Targets & Search Terms" at bounding box center [219, 42] width 50 height 5
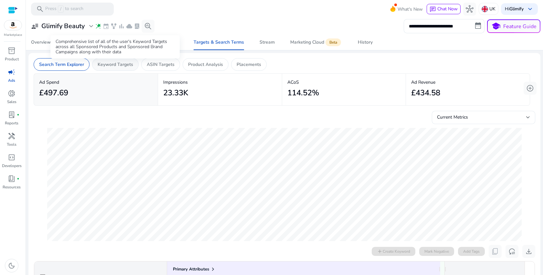
click at [120, 67] on p "Keyword Targets" at bounding box center [116, 64] width 36 height 7
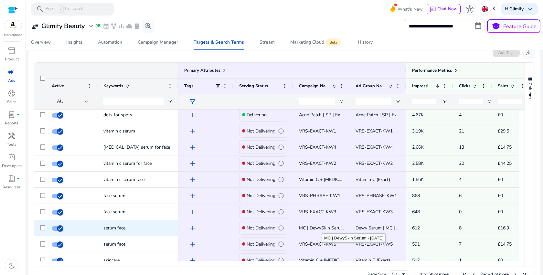
scroll to position [23, 0]
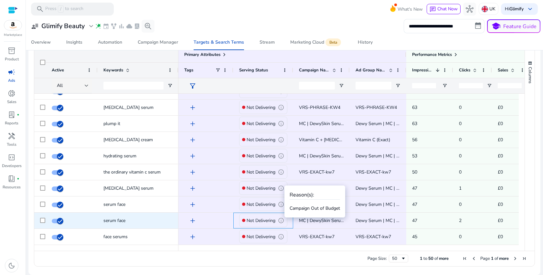
click at [278, 220] on span "info" at bounding box center [281, 221] width 6 height 6
click at [279, 219] on span "info" at bounding box center [281, 221] width 6 height 6
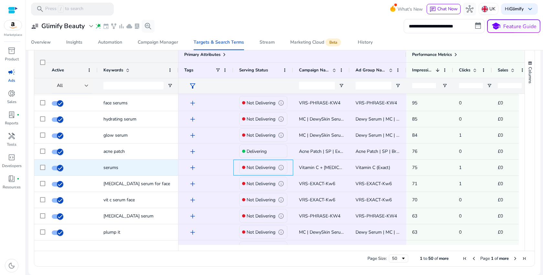
click at [260, 168] on p "Not Delivering" at bounding box center [261, 167] width 29 height 13
click at [280, 169] on span "info" at bounding box center [281, 168] width 6 height 6
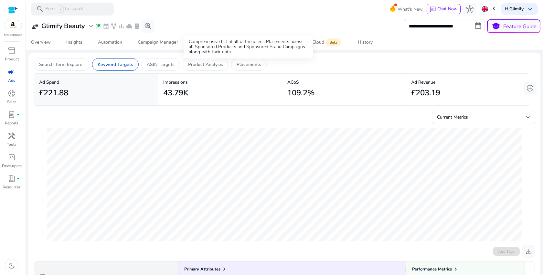
click at [263, 43] on div "Comprehensive list of all of the user’s Placements across all Sponsored Product…" at bounding box center [248, 46] width 129 height 23
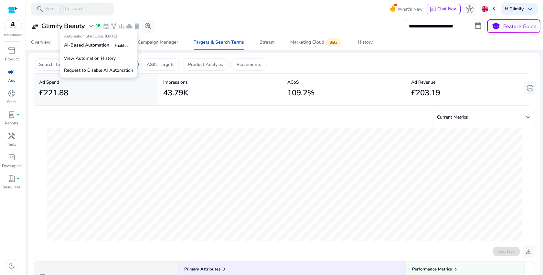
click at [99, 27] on span "wand_stars" at bounding box center [98, 26] width 6 height 6
click at [96, 59] on p "View Automation History" at bounding box center [98, 58] width 74 height 12
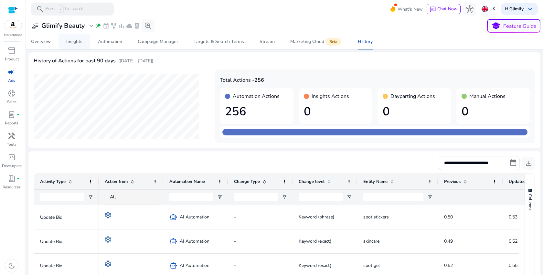
click at [78, 41] on div "Insights" at bounding box center [74, 41] width 16 height 5
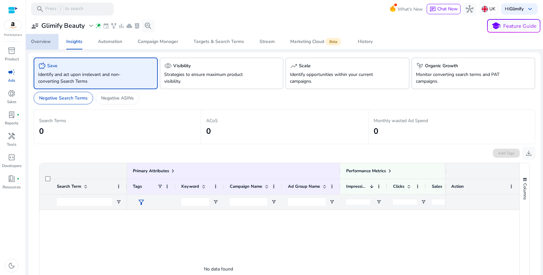
click at [34, 34] on span "Overview" at bounding box center [41, 42] width 20 height 16
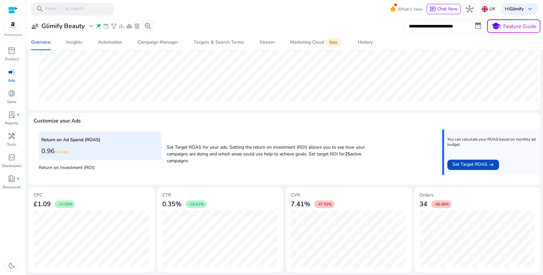
scroll to position [177, 0]
click at [441, 205] on span "-48.48%" at bounding box center [441, 204] width 15 height 5
click at [283, 187] on div "CPC £1.09 -15.09% CTR 0.35% +33.62% CTR ● [DATE] - 0.28% ● [DATE] - 0.49% CVR 7…" at bounding box center [284, 229] width 512 height 85
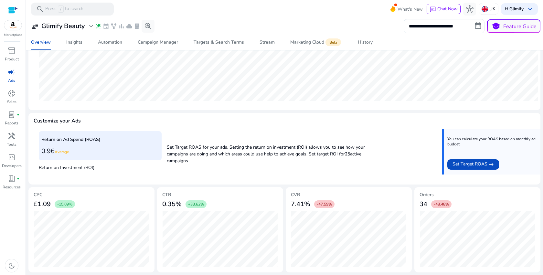
click at [283, 187] on div "CPC £1.09 -15.09% CTR 0.35% +33.62% CTR ● [DATE] - 0.28% ● [DATE] - 0.49% CVR 7…" at bounding box center [284, 229] width 512 height 85
click at [276, 155] on p "Set Target ROAS for your ads. Setting the return on investment (ROI) allows you…" at bounding box center [275, 153] width 216 height 24
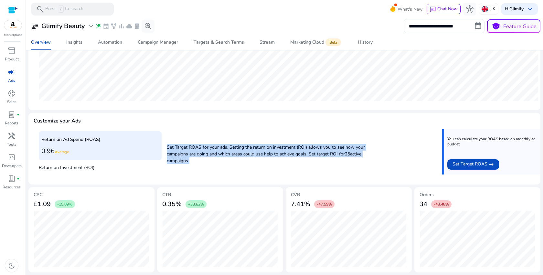
click at [276, 155] on p "Set Target ROAS for your ads. Setting the return on investment (ROI) allows you…" at bounding box center [275, 153] width 216 height 24
click at [273, 170] on div "Return on Ad Spend (ROAS) 0.96 Average Return on Investment (ROI): Set Target R…" at bounding box center [284, 154] width 491 height 50
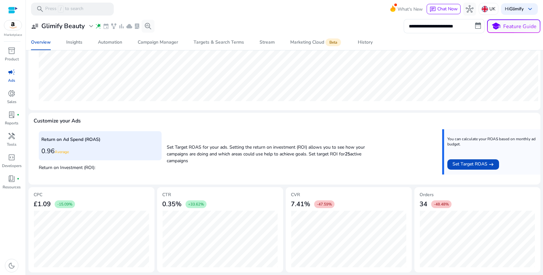
click at [259, 150] on p "Set Target ROAS for your ads. Setting the return on investment (ROI) allows you…" at bounding box center [275, 153] width 216 height 24
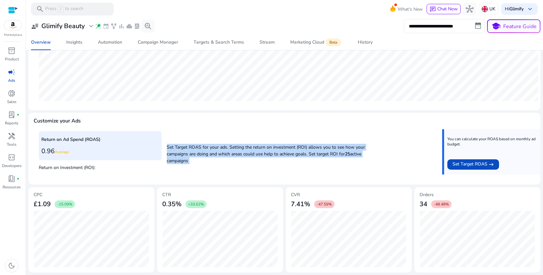
click at [259, 150] on p "Set Target ROAS for your ads. Setting the return on investment (ROI) allows you…" at bounding box center [275, 153] width 216 height 24
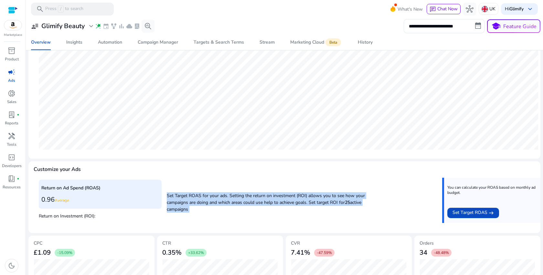
scroll to position [106, 0]
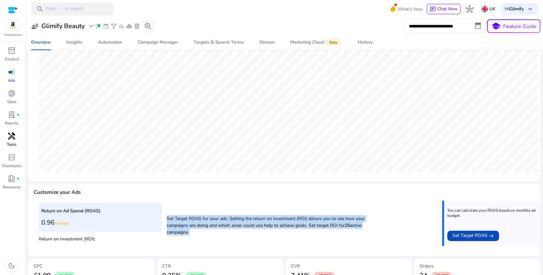
click at [11, 135] on span "handyman" at bounding box center [12, 136] width 8 height 8
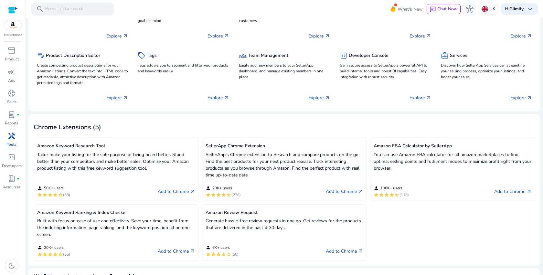
scroll to position [73, 0]
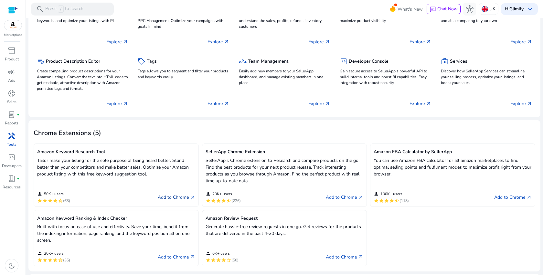
click at [170, 194] on link "Add to Chrome arrow_outward" at bounding box center [176, 198] width 37 height 8
click at [341, 198] on link "Add to Chrome arrow_outward" at bounding box center [344, 198] width 37 height 8
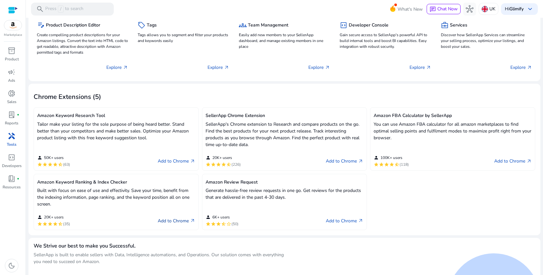
click at [175, 220] on link "Add to Chrome arrow_outward" at bounding box center [176, 221] width 37 height 8
click at [286, 187] on p "Generate hassle-free review requests in one go. Get reviews for the products th…" at bounding box center [285, 194] width 158 height 14
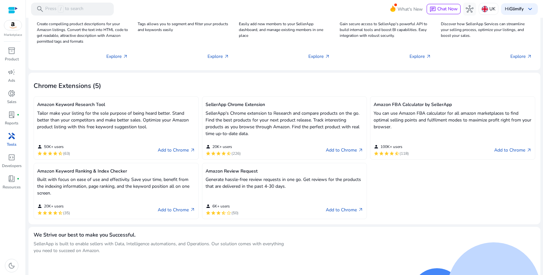
scroll to position [119, 0]
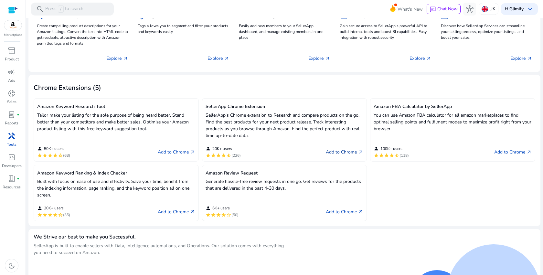
click at [338, 151] on link "Add to Chrome arrow_outward" at bounding box center [344, 152] width 37 height 8
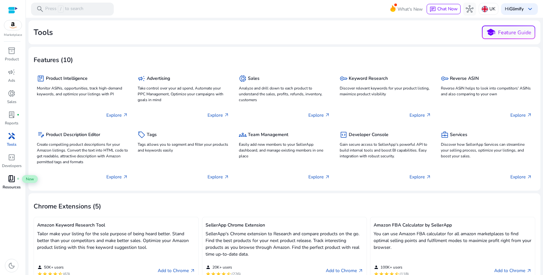
click at [6, 182] on div "book_4 fiber_manual_record" at bounding box center [12, 179] width 18 height 10
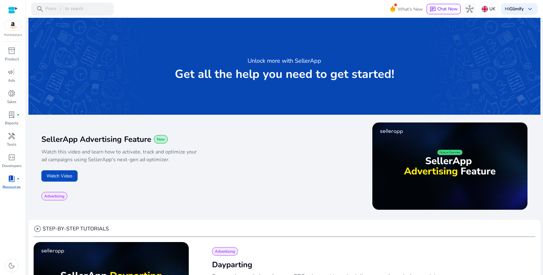
click at [8, 4] on div at bounding box center [13, 10] width 10 height 20
click at [12, 15] on div at bounding box center [13, 10] width 10 height 20
click at [11, 9] on div at bounding box center [13, 9] width 10 height 7
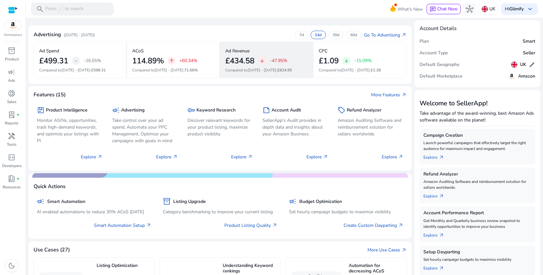
click at [276, 53] on div "Ad Revenue" at bounding box center [266, 50] width 82 height 11
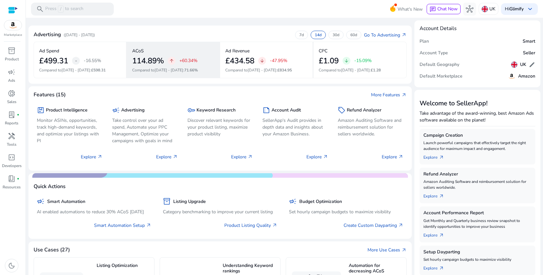
click at [163, 61] on h2 "114.89%" at bounding box center [148, 60] width 32 height 9
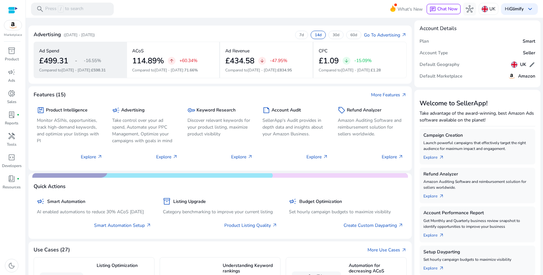
click at [98, 60] on p "-16.55%" at bounding box center [92, 61] width 17 height 5
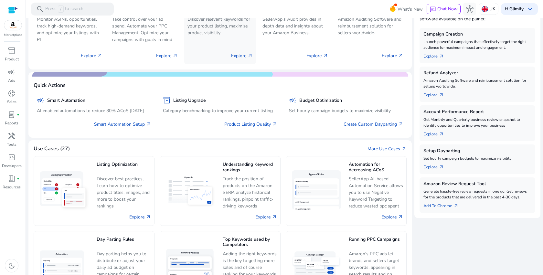
scroll to position [148, 0]
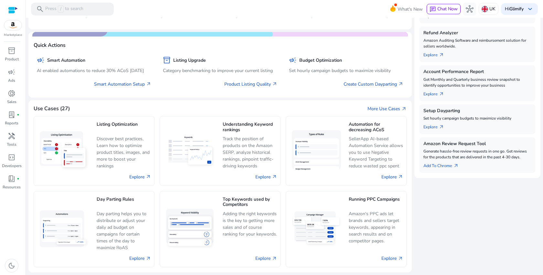
click at [155, 126] on div "Listing Optimization Discover best practices, Learn how to optimize product tit…" at bounding box center [220, 189] width 373 height 155
click at [282, 189] on div "Listing Optimization Discover best practices, Learn how to optimize product tit…" at bounding box center [220, 189] width 373 height 155
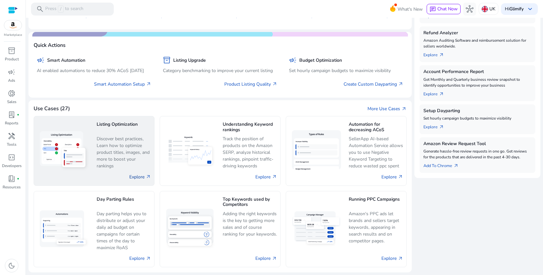
click at [137, 179] on link "Explore arrow_outward" at bounding box center [140, 177] width 22 height 7
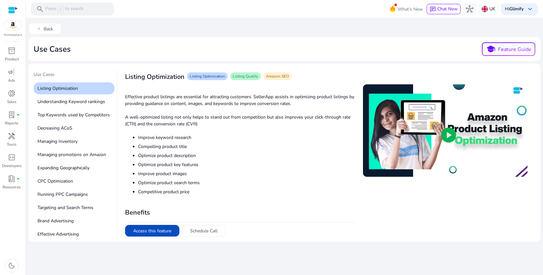
click at [152, 237] on mat-card "Use Cases Listing Optimization Understanding Keyword rankings Top Keywords used…" at bounding box center [284, 153] width 512 height 178
click at [155, 233] on button "Access this feature" at bounding box center [152, 231] width 54 height 12
click at [101, 103] on p "Understanding Keyword rankings" at bounding box center [74, 102] width 81 height 12
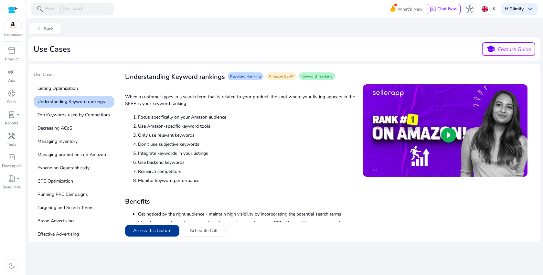
click at [163, 228] on button "Access this feature" at bounding box center [152, 231] width 54 height 12
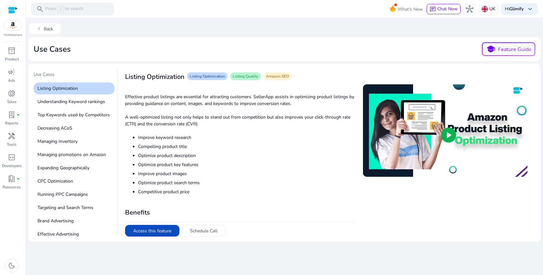
click at [449, 136] on span "play_circle" at bounding box center [449, 135] width 18 height 18
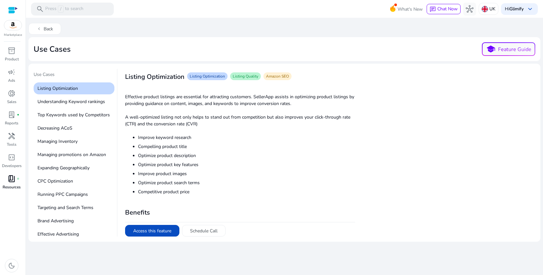
click at [15, 176] on span "book_4" at bounding box center [12, 179] width 8 height 8
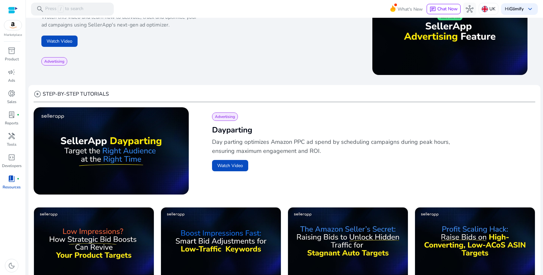
scroll to position [515, 0]
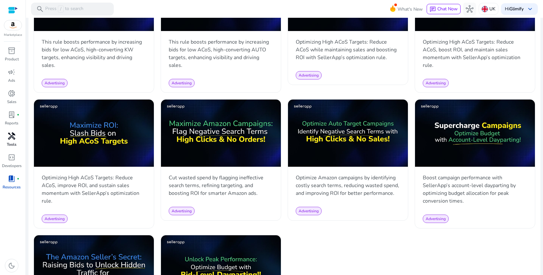
click at [15, 142] on p "Tools" at bounding box center [12, 145] width 10 height 6
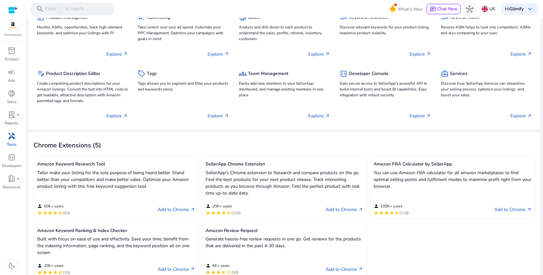
scroll to position [140, 0]
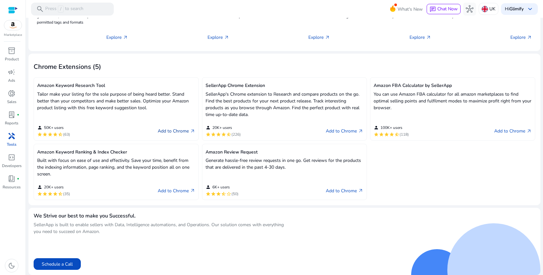
click at [179, 131] on link "Add to Chrome arrow_outward" at bounding box center [176, 131] width 37 height 8
click at [167, 132] on link "Add to Chrome arrow_outward" at bounding box center [176, 131] width 37 height 8
click at [344, 131] on link "Add to Chrome arrow_outward" at bounding box center [344, 131] width 37 height 8
